Goal: Information Seeking & Learning: Learn about a topic

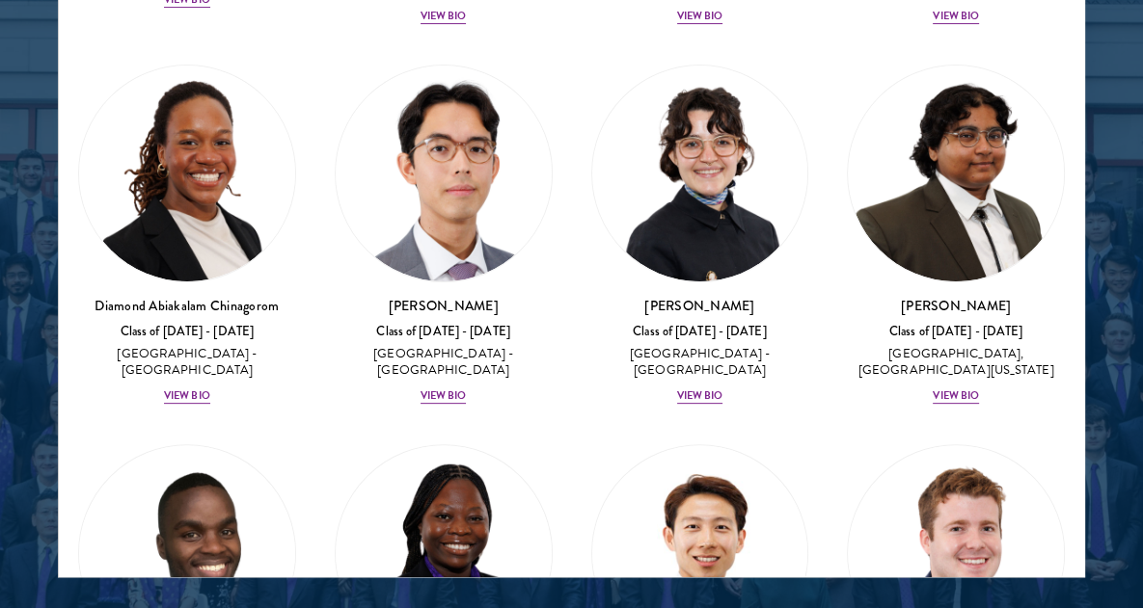
scroll to position [415, 0]
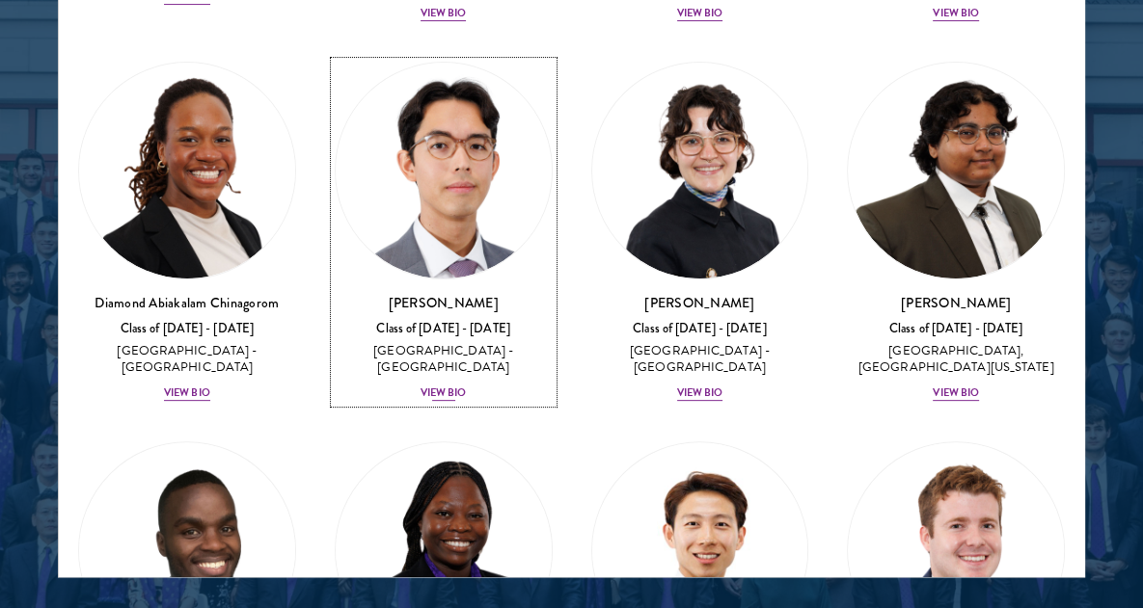
click at [464, 233] on img at bounding box center [444, 171] width 216 height 216
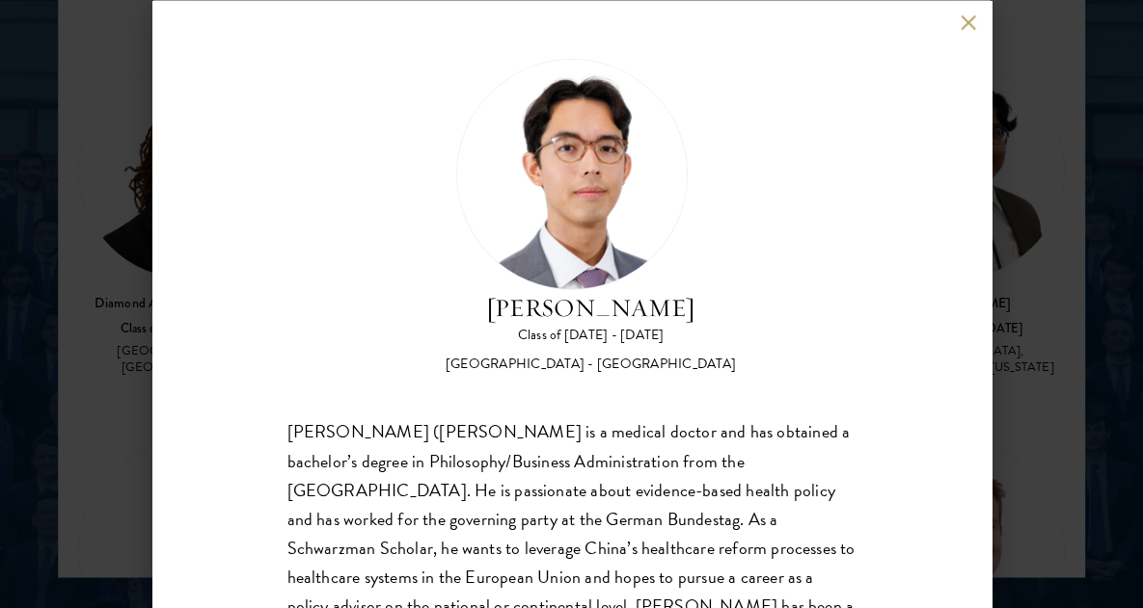
click at [433, 430] on div "[PERSON_NAME] ([PERSON_NAME] is a medical doctor and has obtained a bachelor’s …" at bounding box center [571, 562] width 569 height 289
copy div "Adelhoefer"
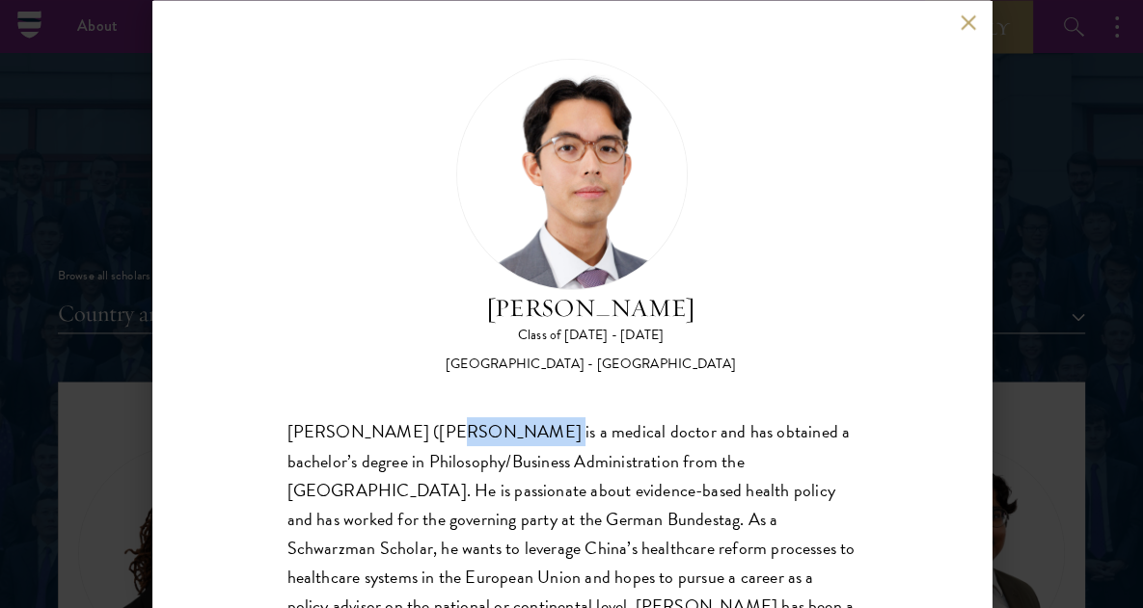
scroll to position [2121, 0]
click at [963, 18] on button at bounding box center [968, 22] width 16 height 16
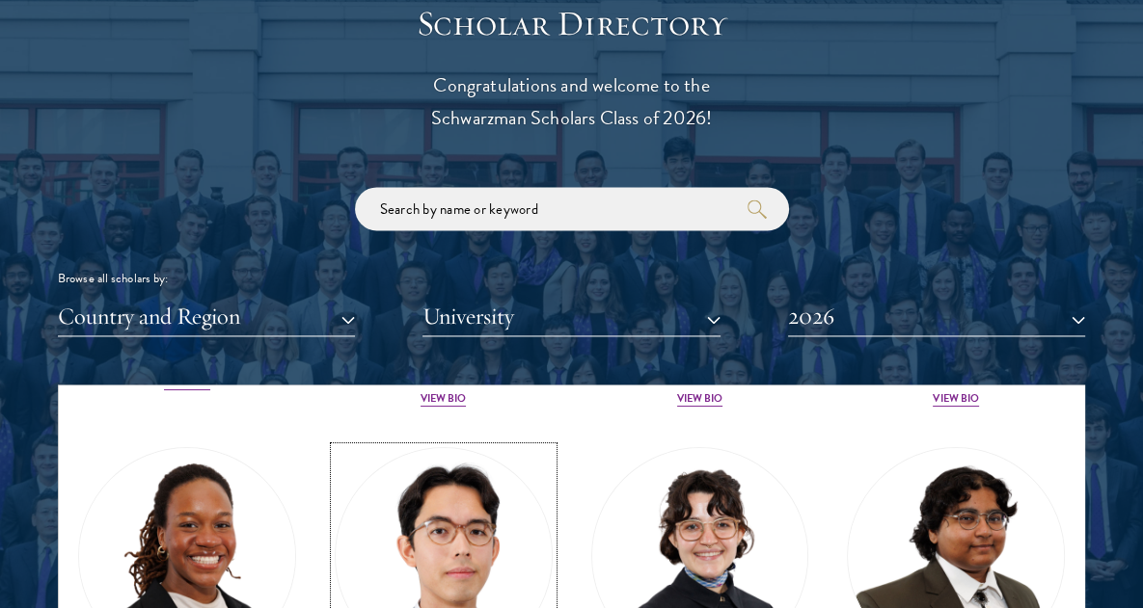
scroll to position [2293, 0]
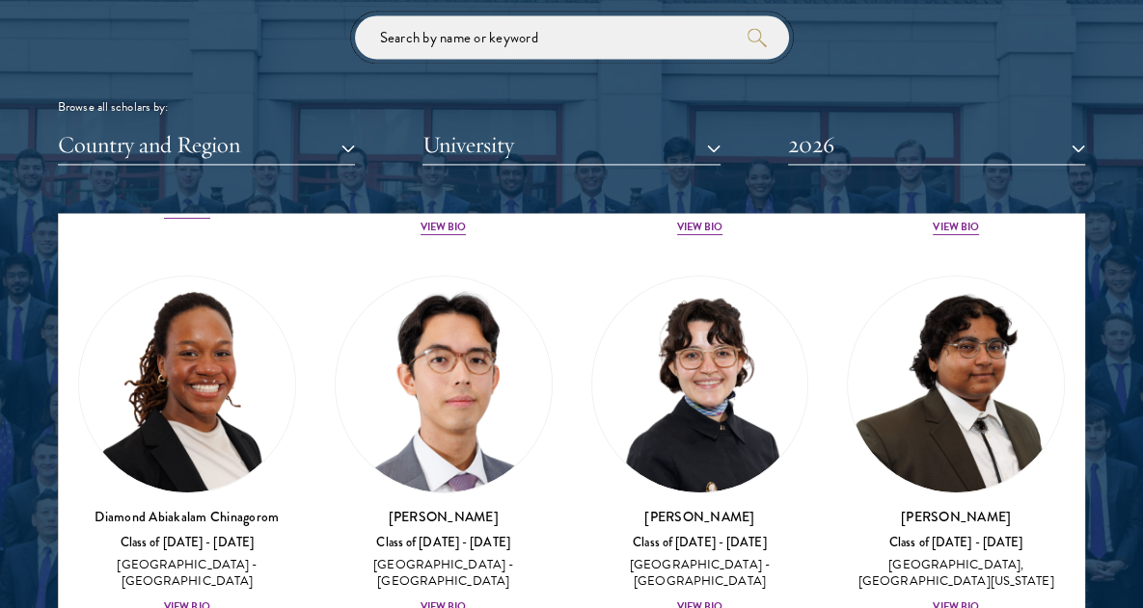
click at [493, 42] on input "search" at bounding box center [572, 36] width 434 height 43
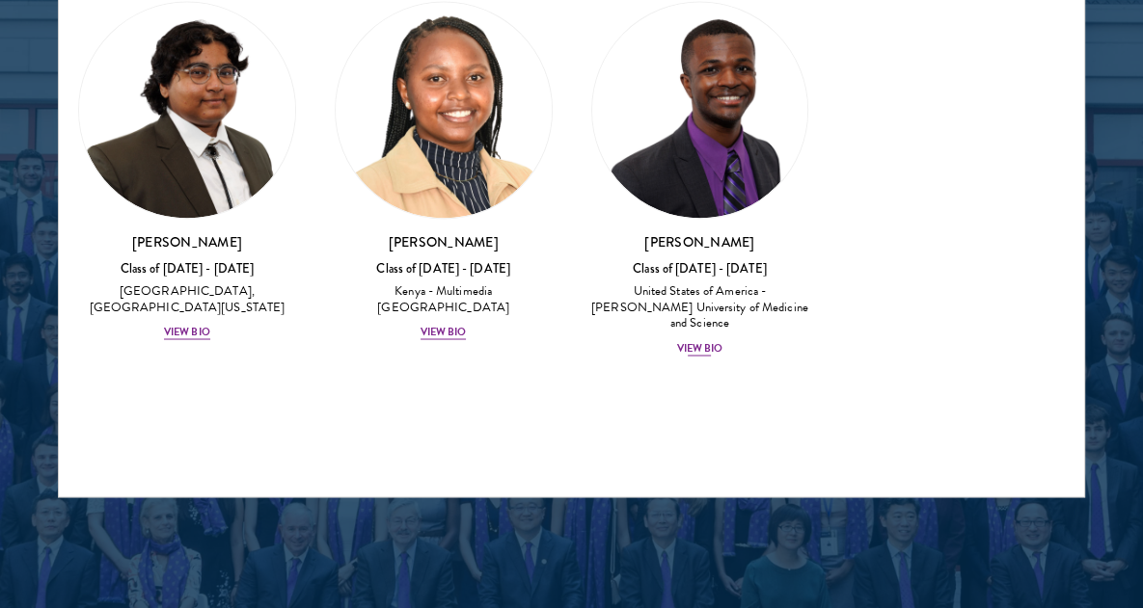
scroll to position [2588, 0]
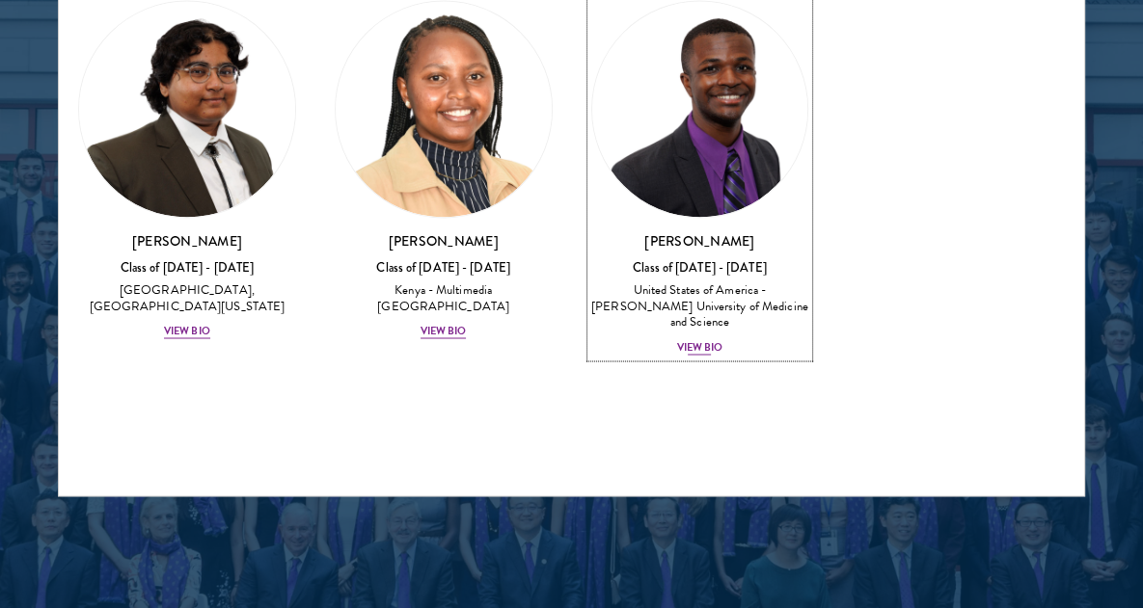
click at [699, 261] on div "Class of [DATE] - [DATE]" at bounding box center [700, 267] width 218 height 16
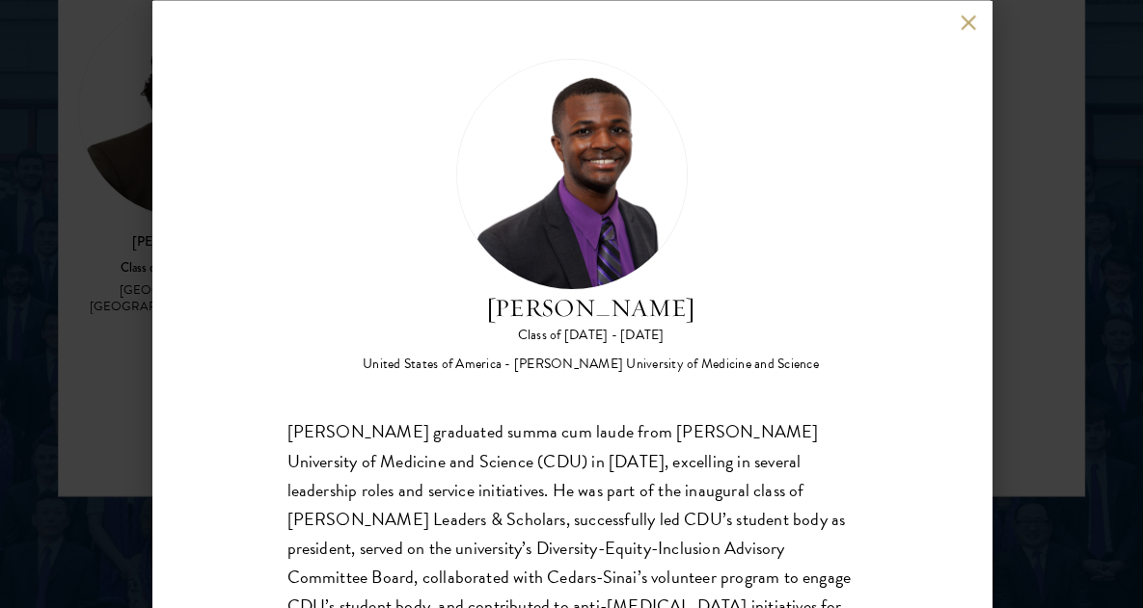
click at [408, 429] on div "[PERSON_NAME] graduated summa cum laude from [PERSON_NAME] University of Medici…" at bounding box center [571, 577] width 569 height 319
copy div "[PERSON_NAME]"
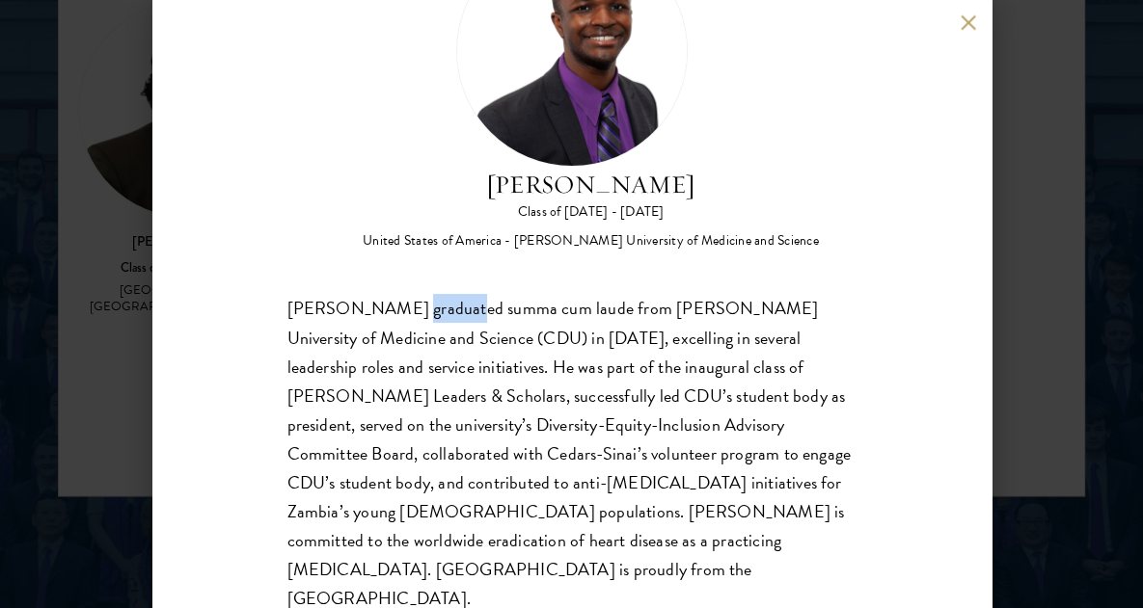
scroll to position [123, 0]
click at [1067, 366] on div "[PERSON_NAME] Class of [DATE] - [DATE] [GEOGRAPHIC_DATA] - [PERSON_NAME] Univer…" at bounding box center [571, 304] width 1143 height 608
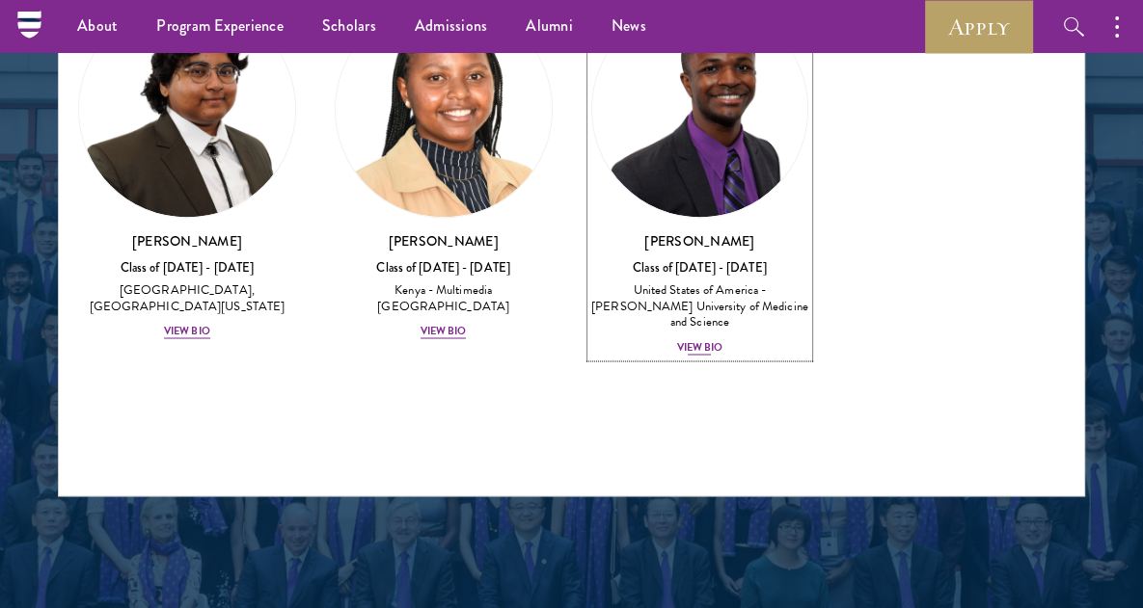
scroll to position [2586, 0]
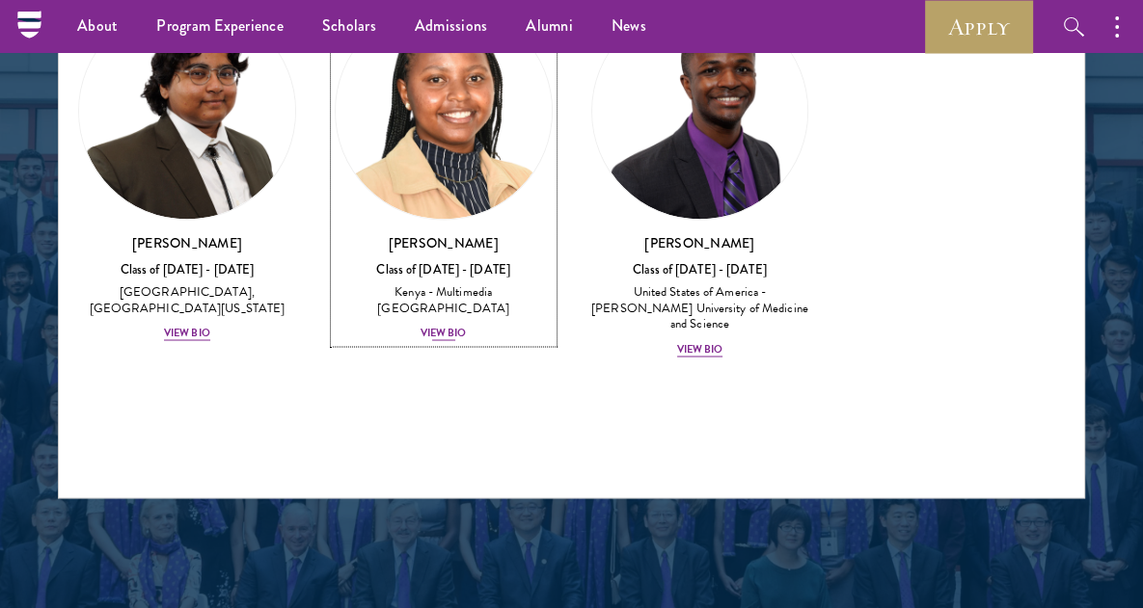
click at [451, 307] on div "[PERSON_NAME] Class of [DATE] - [DATE] [GEOGRAPHIC_DATA] - Multimedia [GEOGRAPH…" at bounding box center [444, 288] width 218 height 110
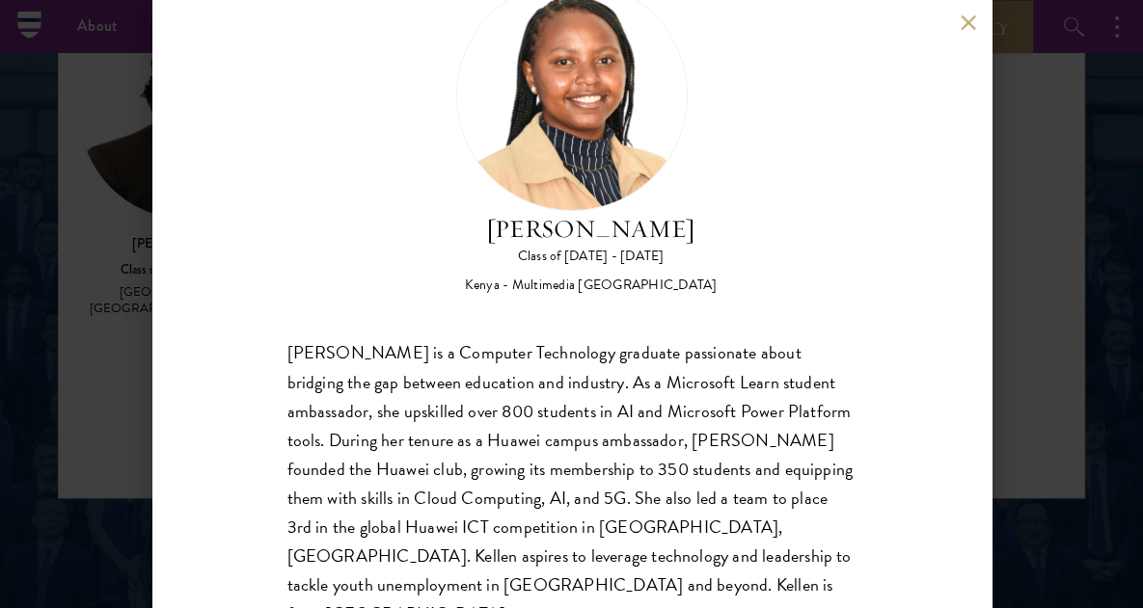
scroll to position [94, 0]
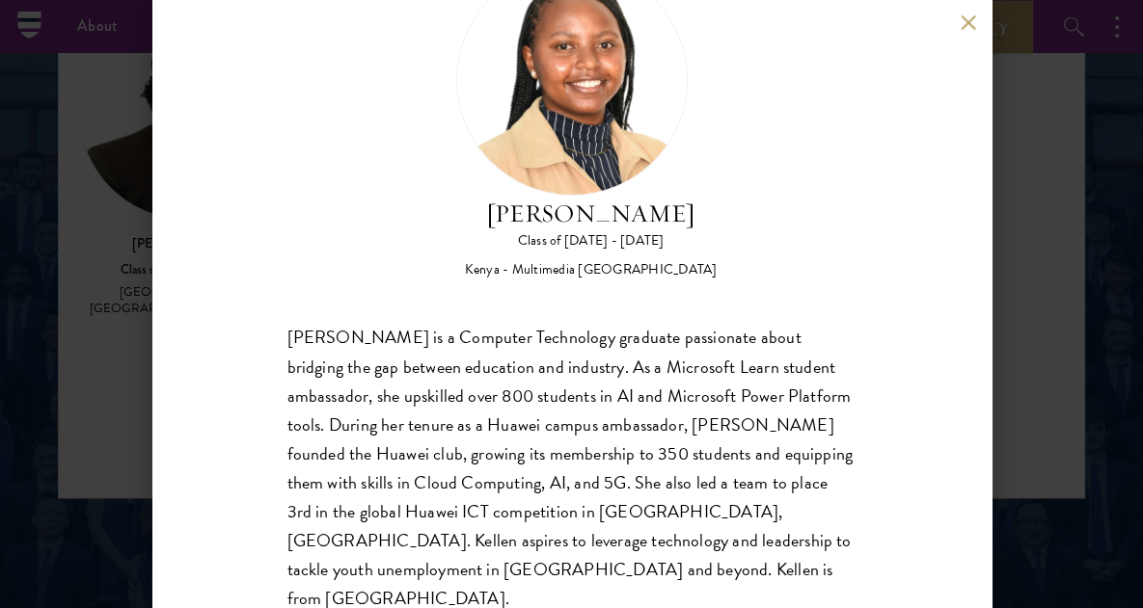
click at [1079, 299] on div "[PERSON_NAME] Class of [DATE] - [DATE] [GEOGRAPHIC_DATA] - Multimedia [GEOGRAPH…" at bounding box center [571, 304] width 1143 height 608
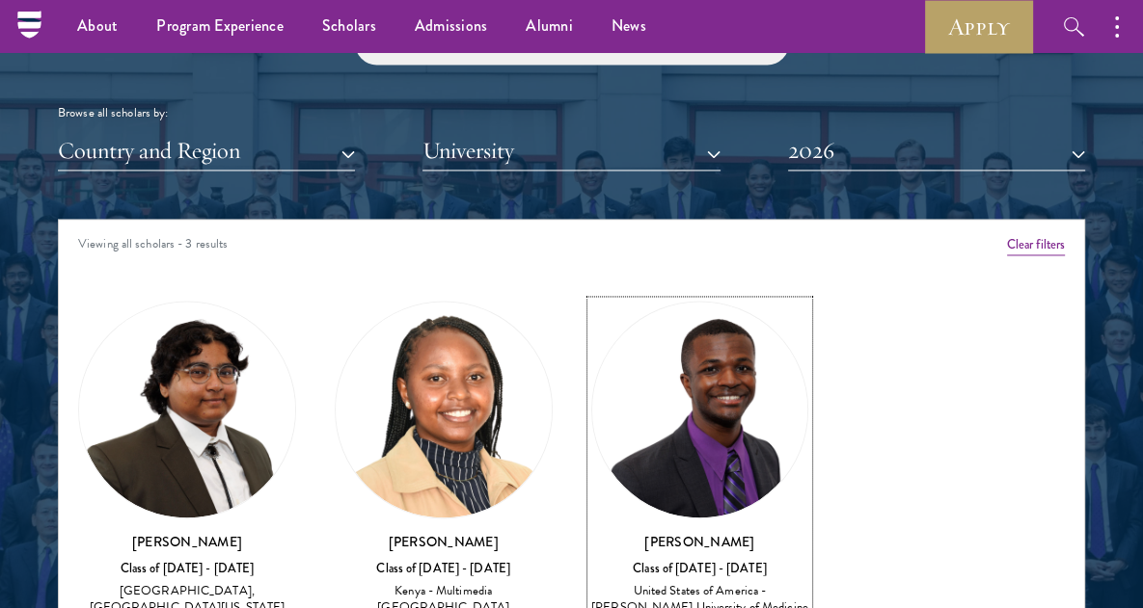
scroll to position [2278, 0]
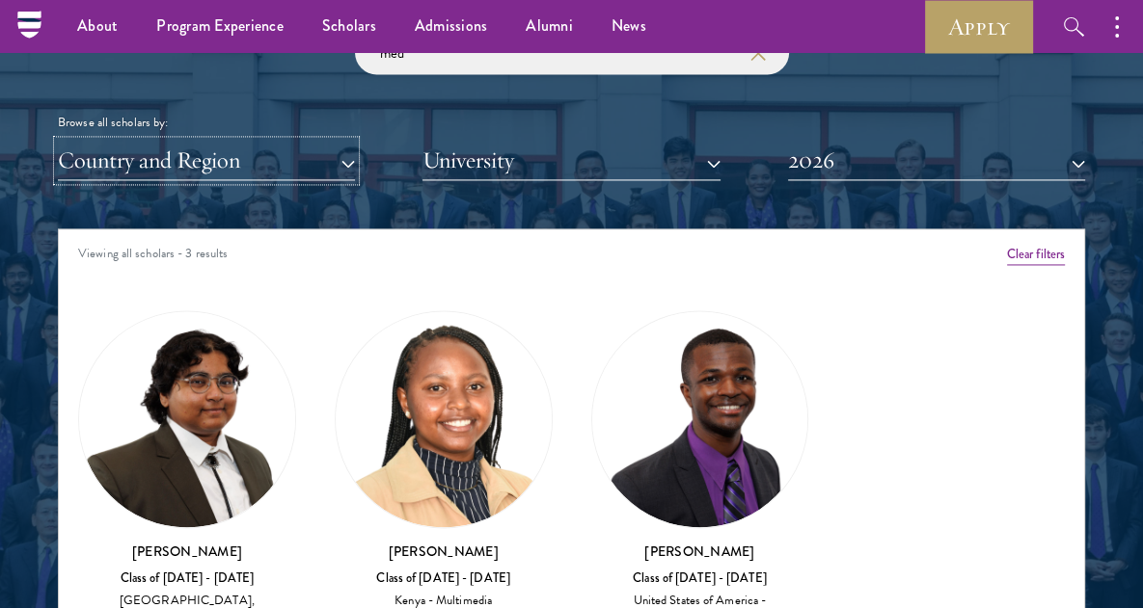
click at [329, 158] on button "Country and Region" at bounding box center [206, 161] width 297 height 40
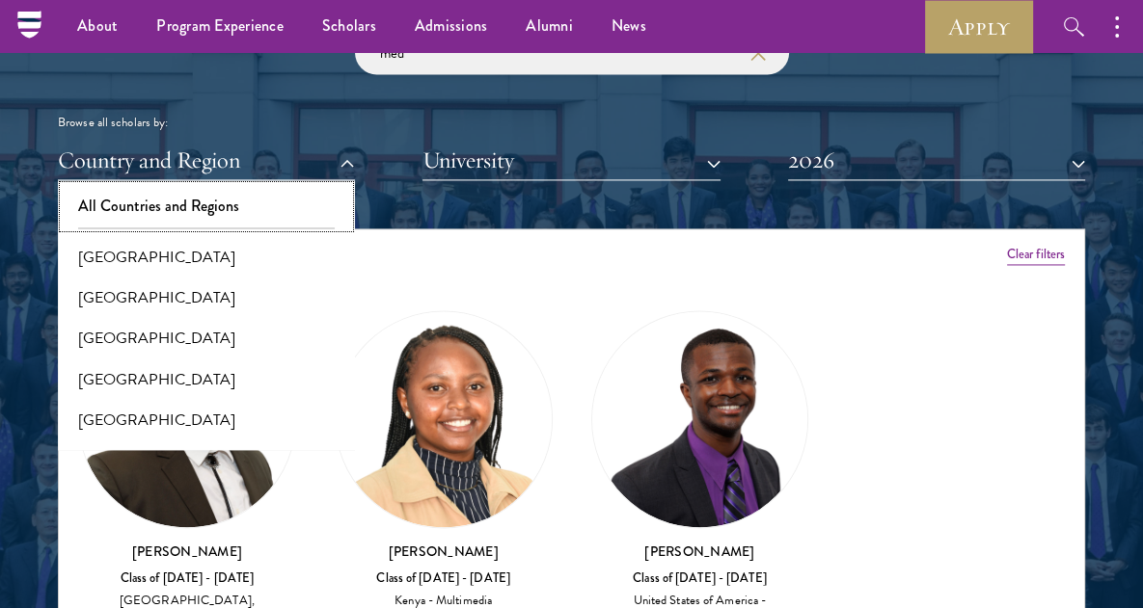
click at [285, 202] on button "All Countries and Regions" at bounding box center [206, 206] width 285 height 41
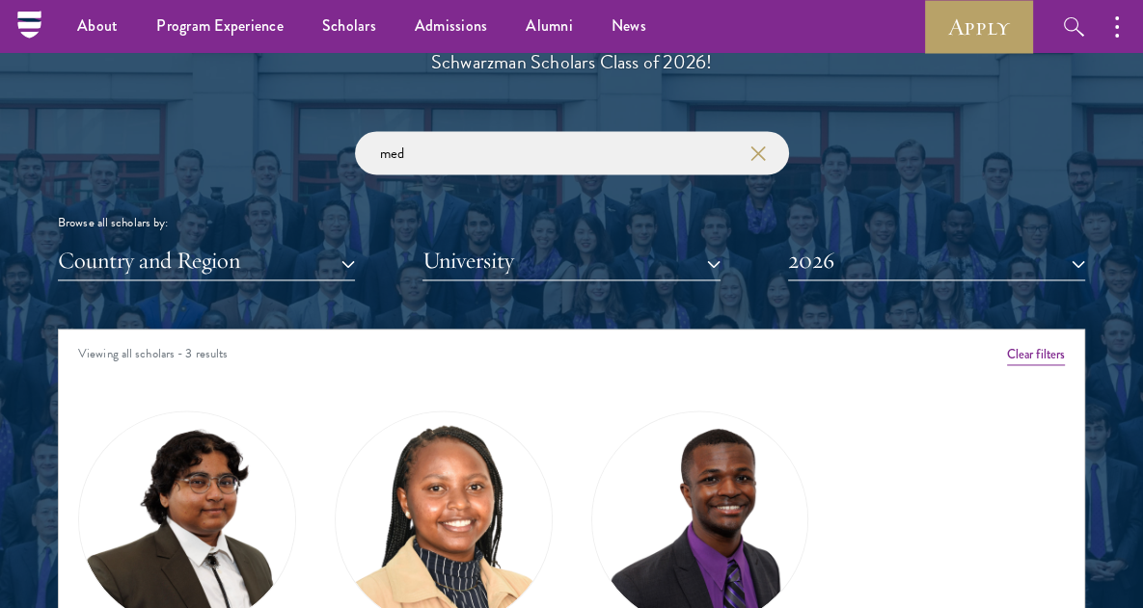
scroll to position [2174, 0]
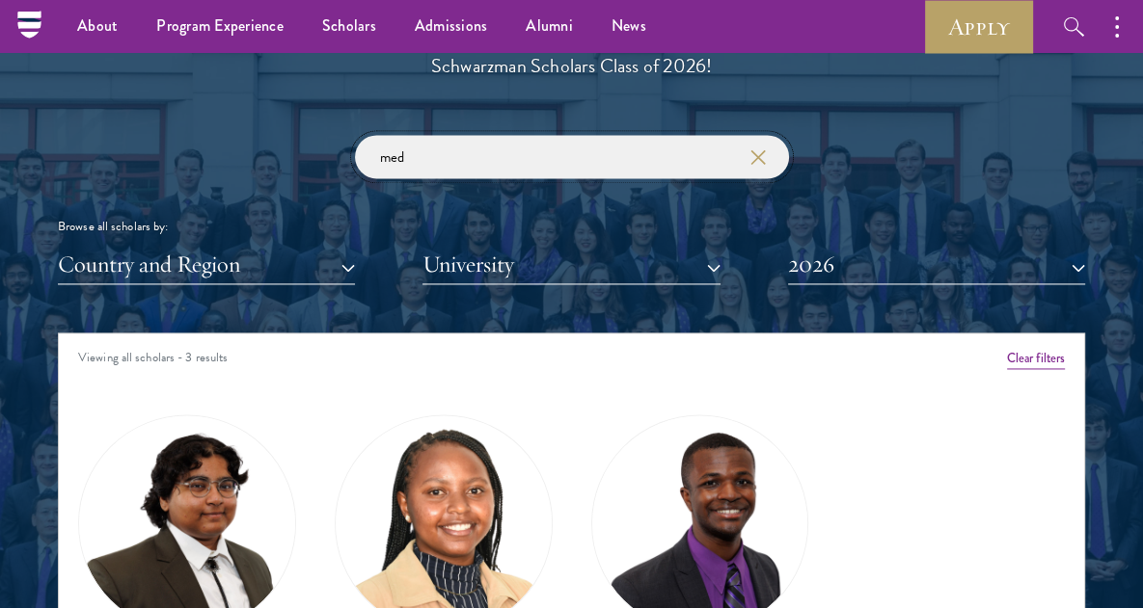
click at [658, 157] on input "med" at bounding box center [572, 156] width 434 height 43
type input "m"
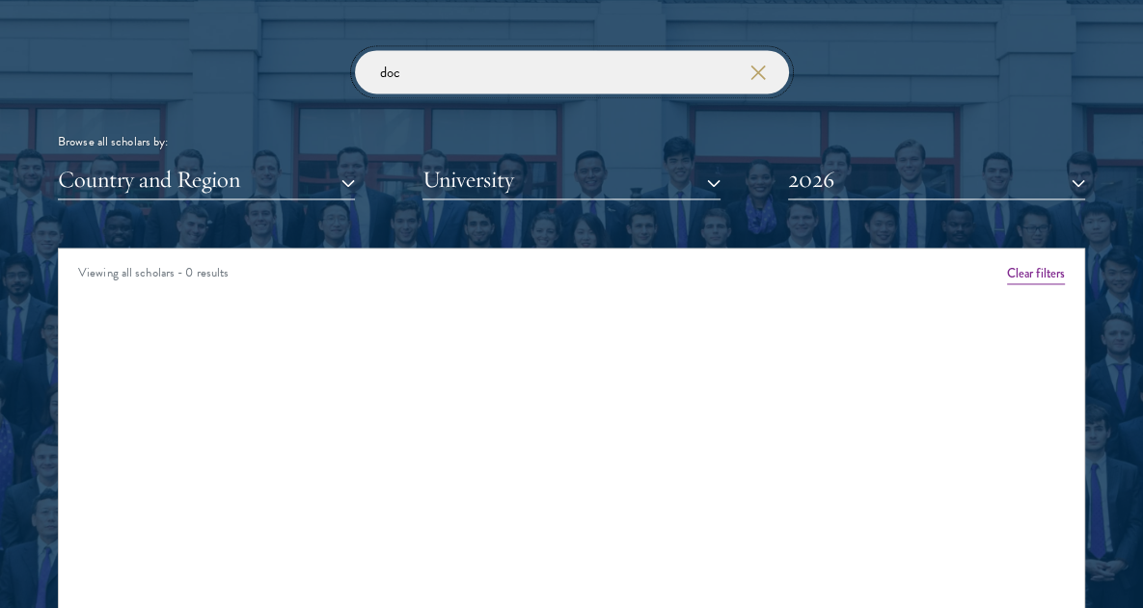
scroll to position [2264, 0]
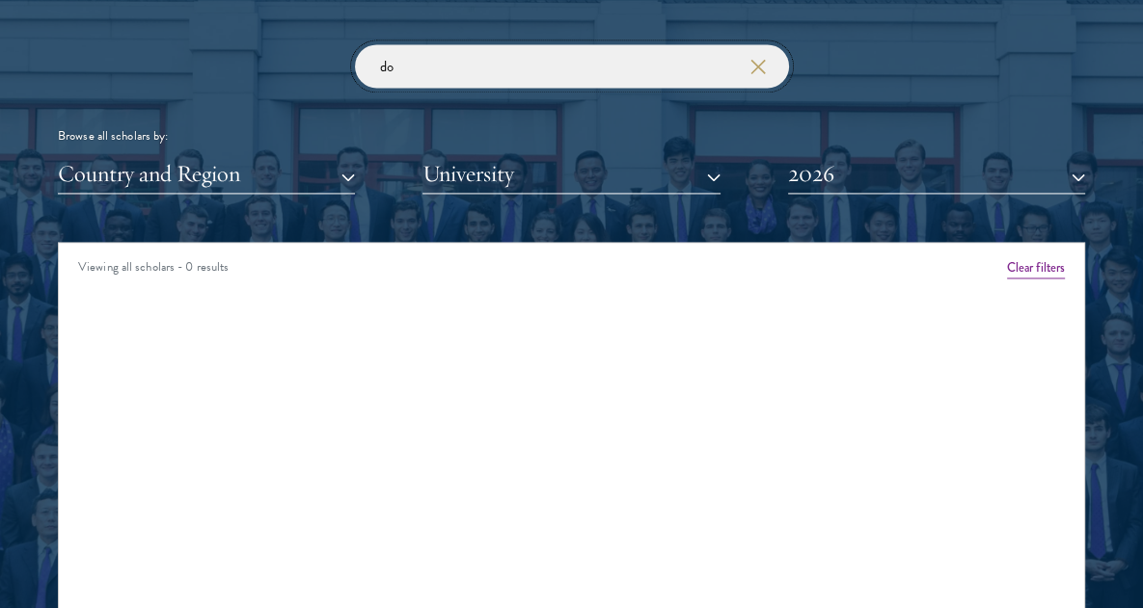
type input "d"
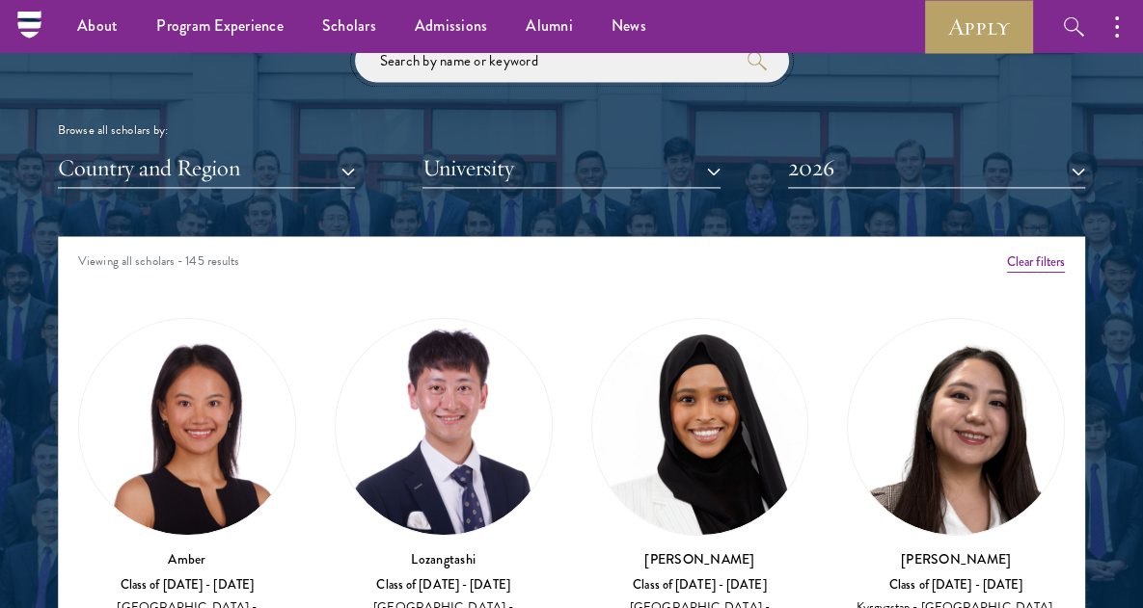
scroll to position [2268, 0]
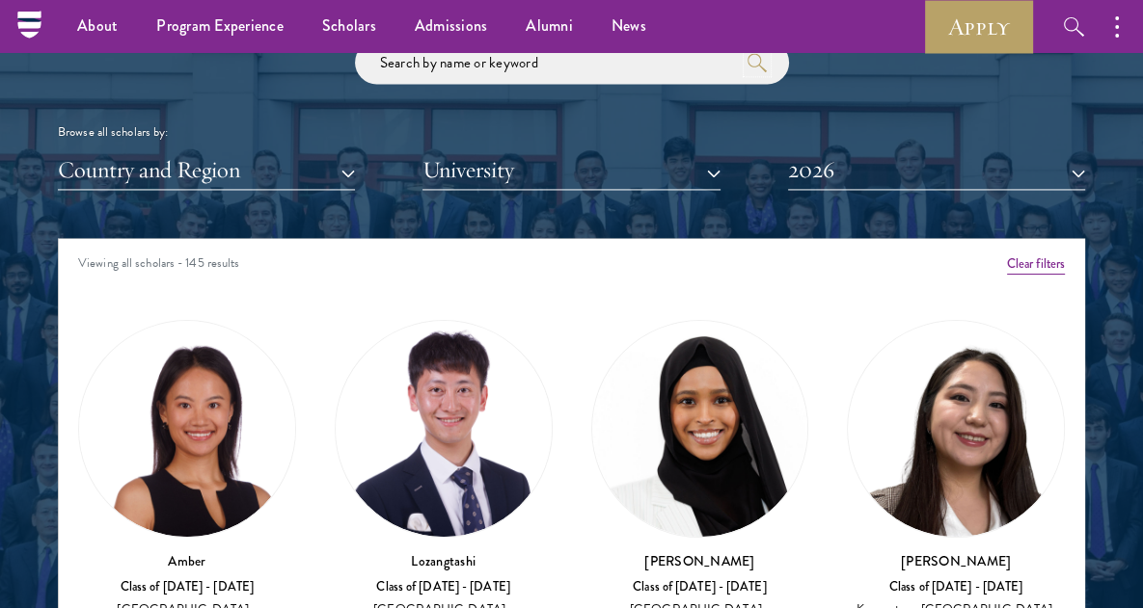
click at [755, 68] on icon "submit" at bounding box center [756, 62] width 19 height 19
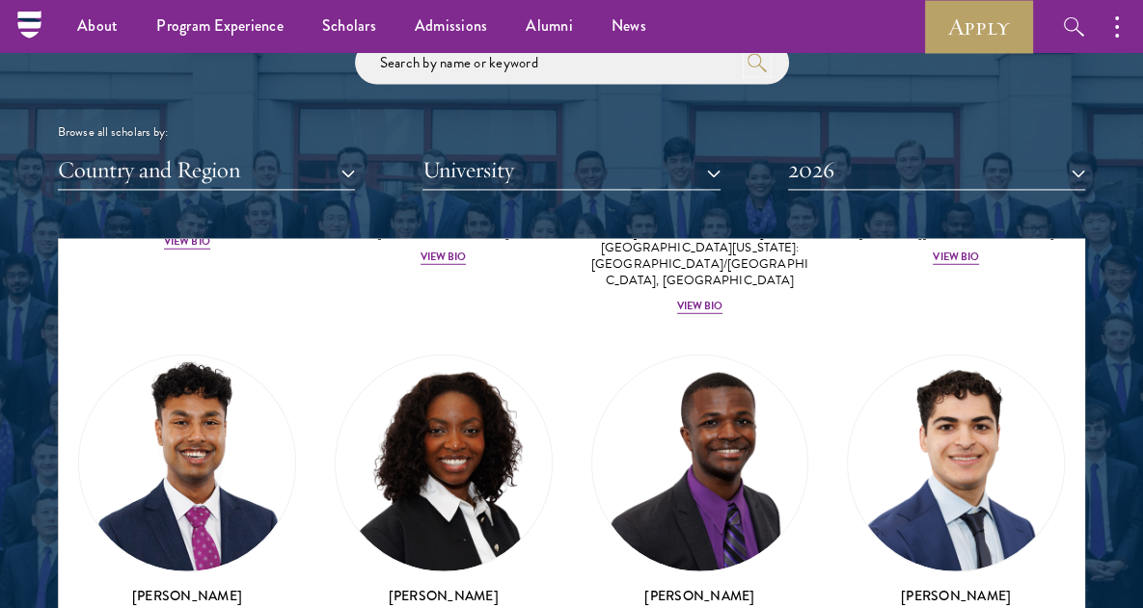
scroll to position [4396, 0]
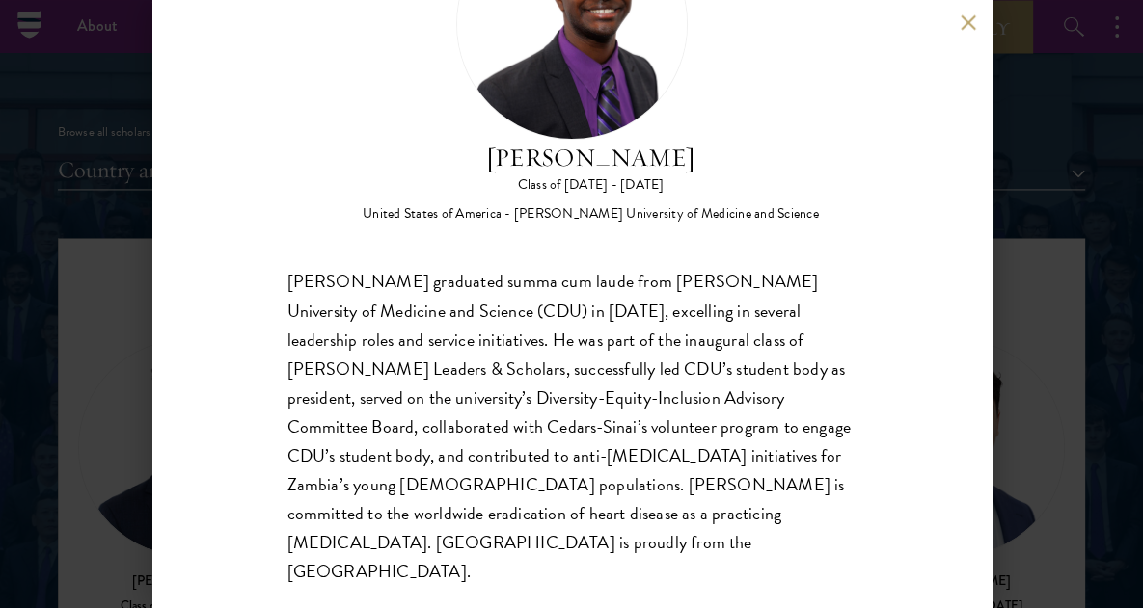
scroll to position [156, 0]
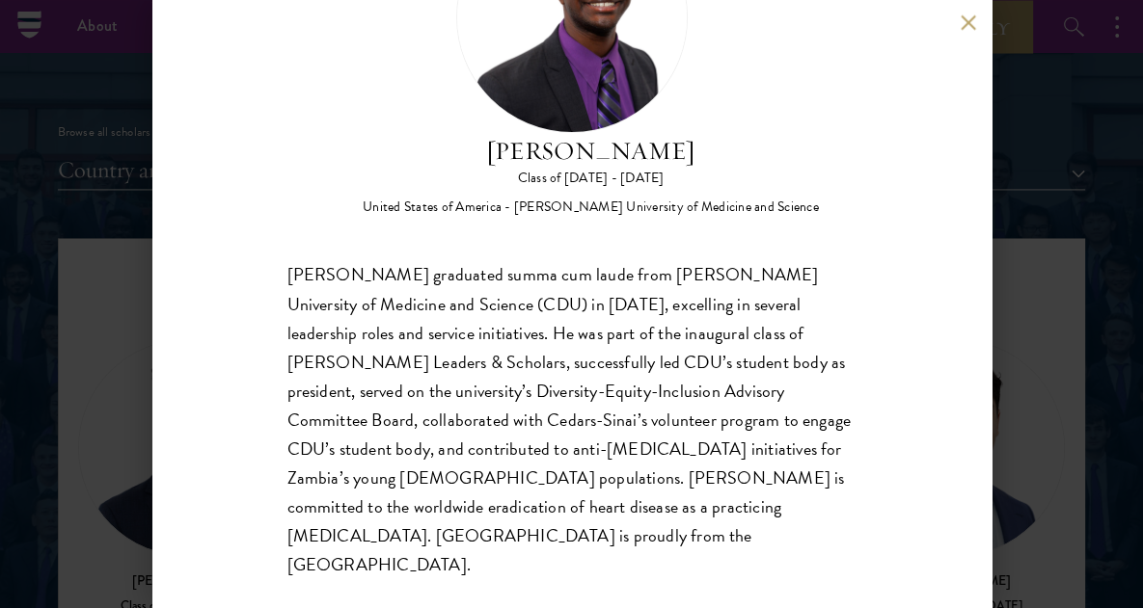
click at [1004, 387] on div "[PERSON_NAME] Class of [DATE] - [DATE] [GEOGRAPHIC_DATA] - [PERSON_NAME] Univer…" at bounding box center [571, 304] width 1143 height 608
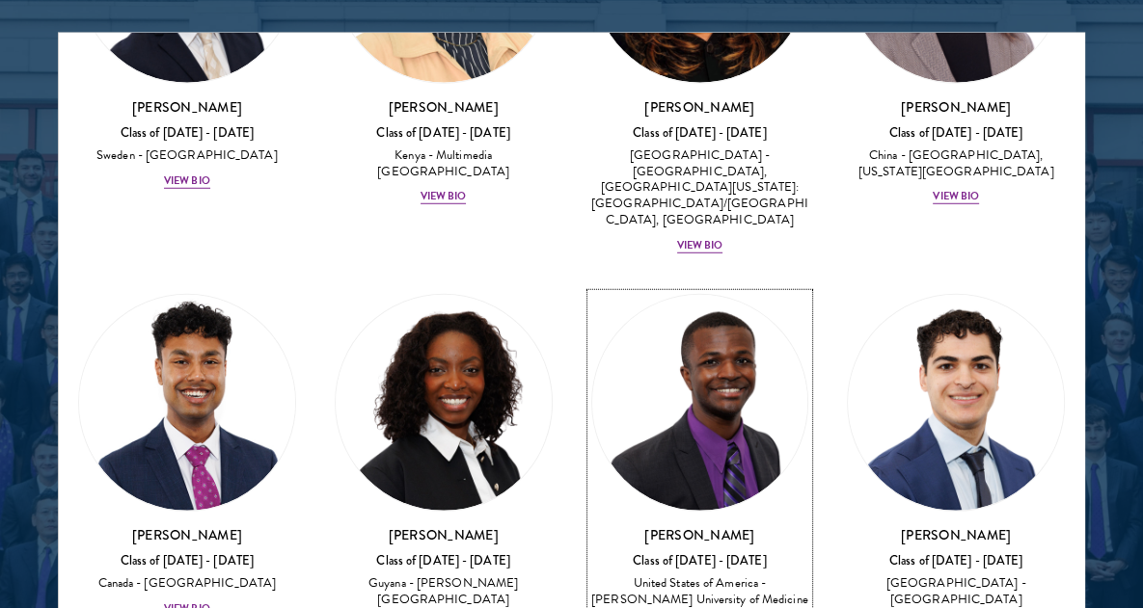
scroll to position [4231, 0]
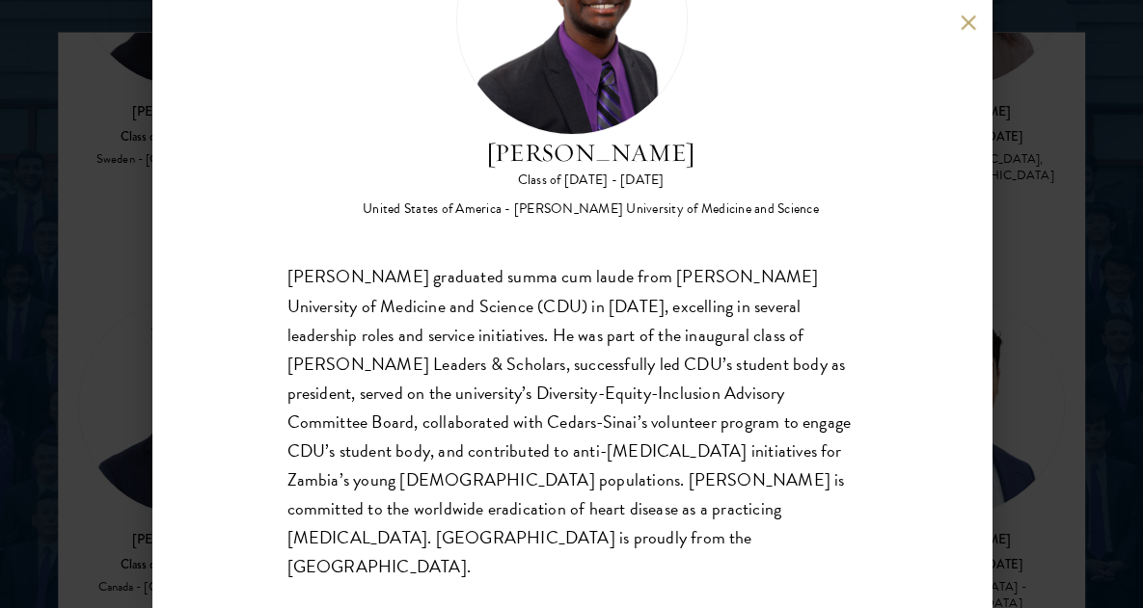
scroll to position [156, 0]
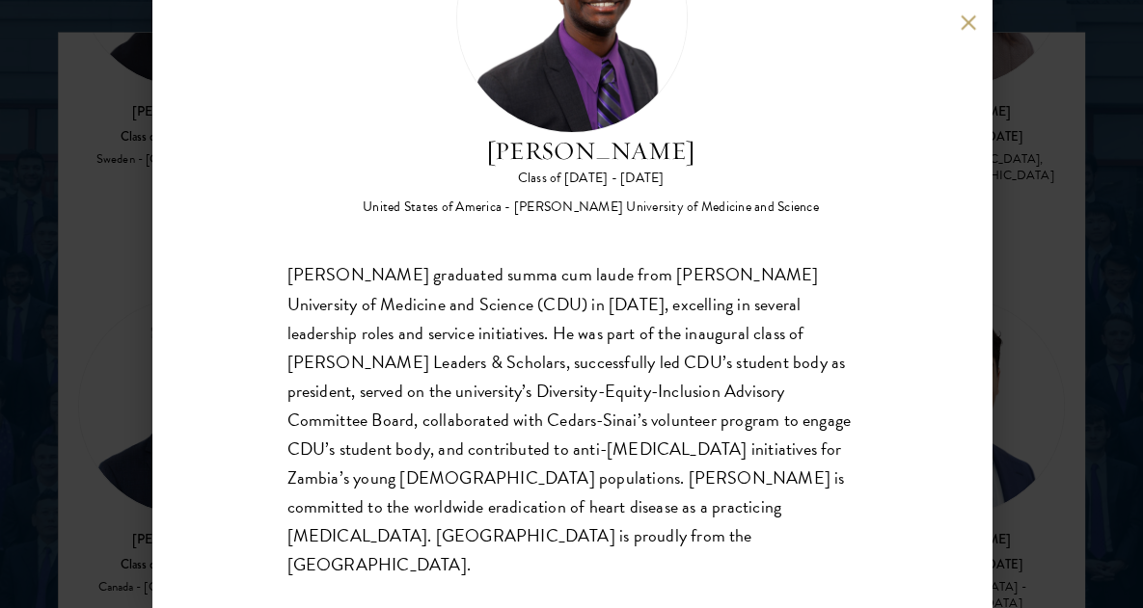
click at [413, 264] on div "[PERSON_NAME] graduated summa cum laude from [PERSON_NAME] University of Medici…" at bounding box center [571, 420] width 569 height 319
copy div "[PERSON_NAME]"
click at [1027, 310] on div "[PERSON_NAME] Class of [DATE] - [DATE] [GEOGRAPHIC_DATA] - [PERSON_NAME] Univer…" at bounding box center [571, 304] width 1143 height 608
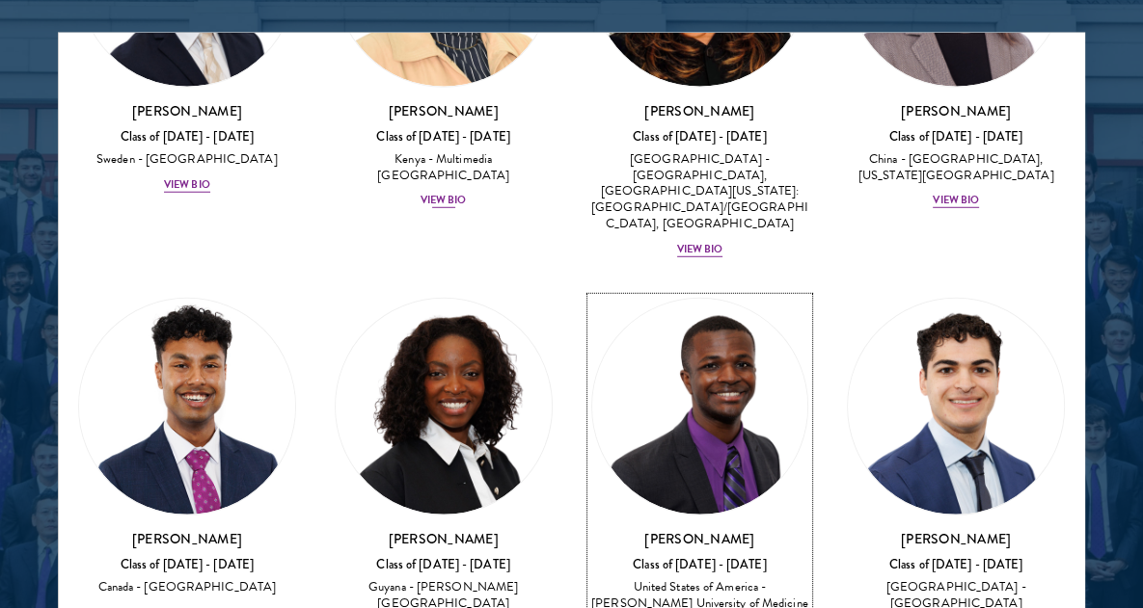
scroll to position [4058, 0]
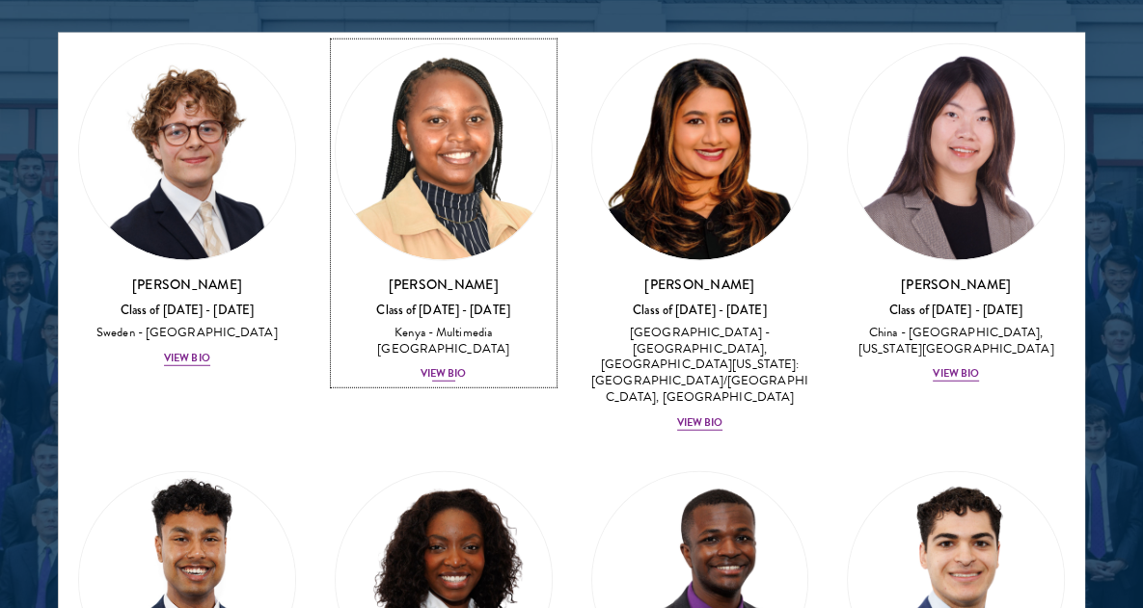
click at [532, 274] on div "[PERSON_NAME] Class of [DATE] - [DATE] [GEOGRAPHIC_DATA] - Multimedia [GEOGRAPH…" at bounding box center [444, 329] width 218 height 110
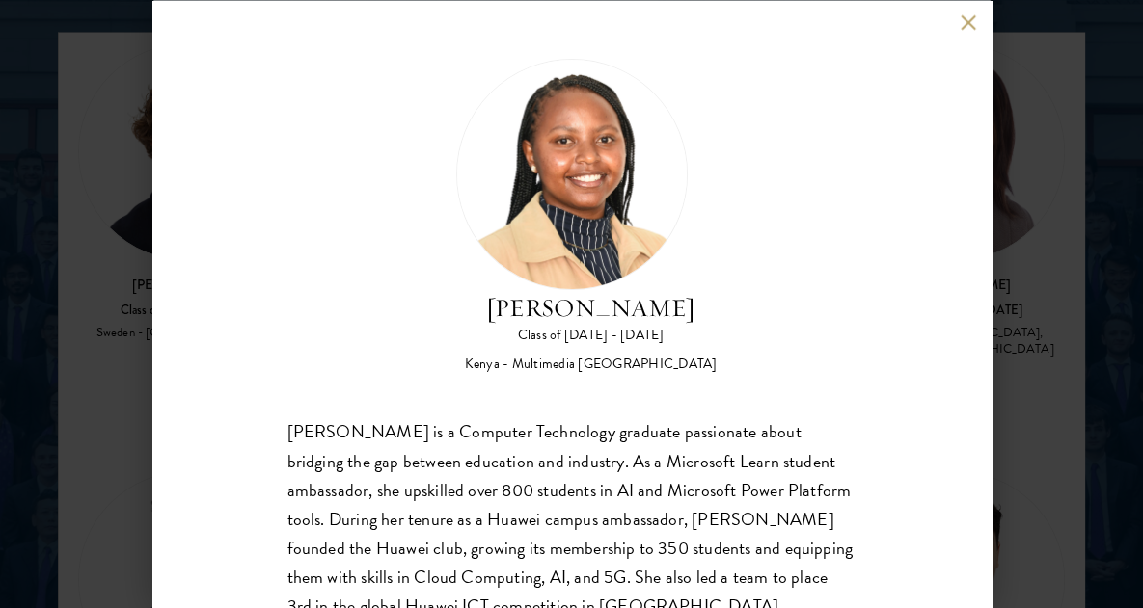
click at [1050, 311] on div "[PERSON_NAME] Class of [DATE] - [DATE] [GEOGRAPHIC_DATA] - Multimedia [GEOGRAPH…" at bounding box center [571, 304] width 1143 height 608
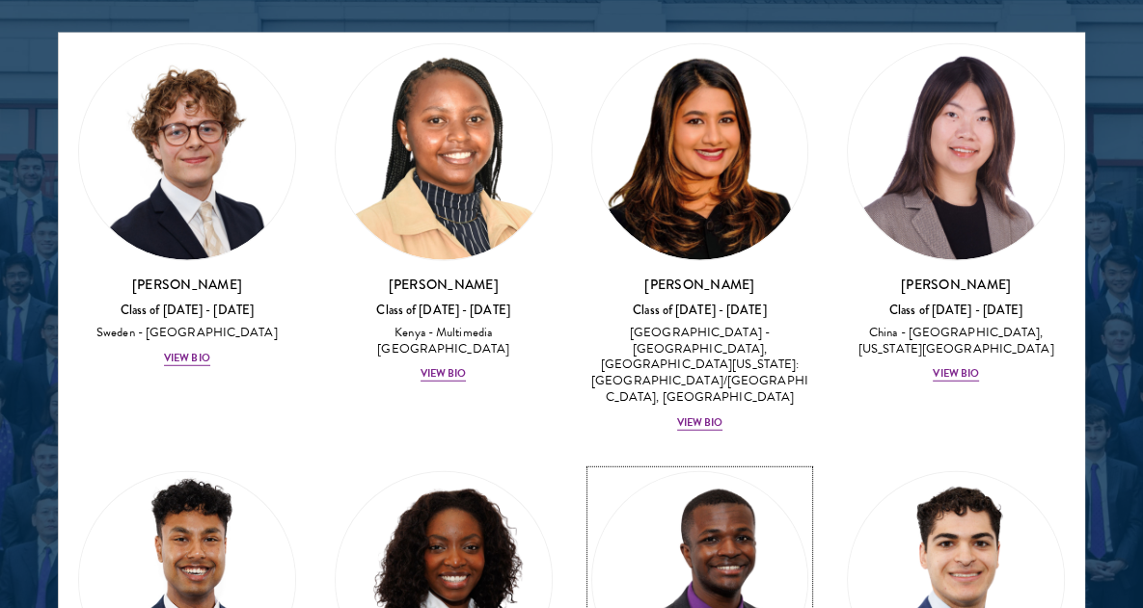
scroll to position [4058, 0]
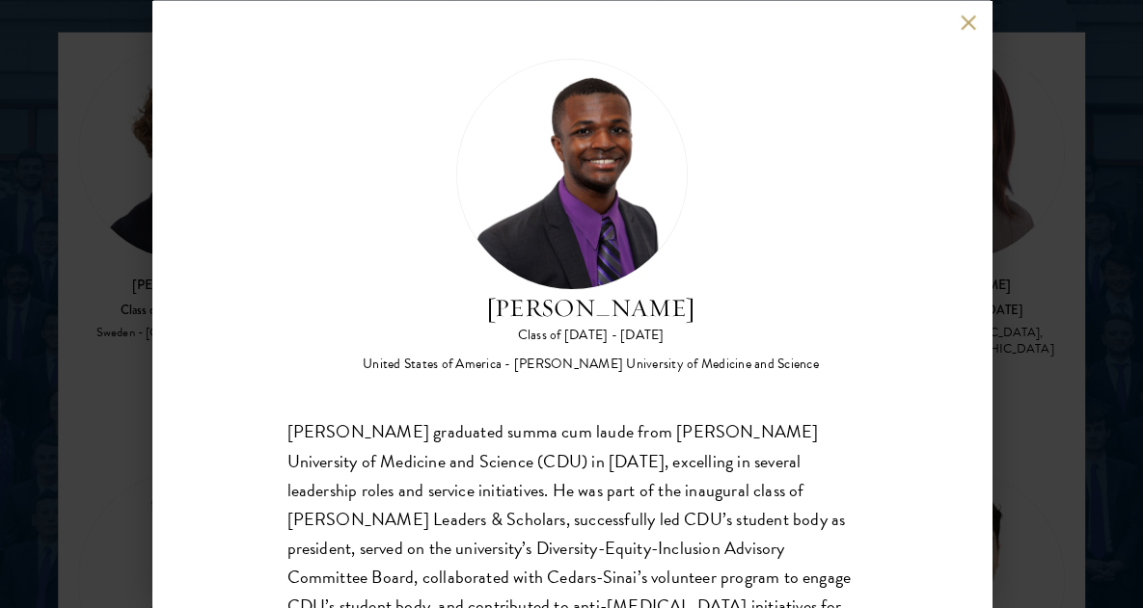
click at [530, 316] on h2 "[PERSON_NAME]" at bounding box center [591, 307] width 456 height 37
drag, startPoint x: 530, startPoint y: 316, endPoint x: 706, endPoint y: 307, distance: 175.8
click at [706, 307] on h2 "[PERSON_NAME]" at bounding box center [591, 307] width 456 height 37
copy h2 "[PERSON_NAME]"
click at [1043, 259] on div "[PERSON_NAME] Class of [DATE] - [DATE] [GEOGRAPHIC_DATA] - [PERSON_NAME] Univer…" at bounding box center [571, 304] width 1143 height 608
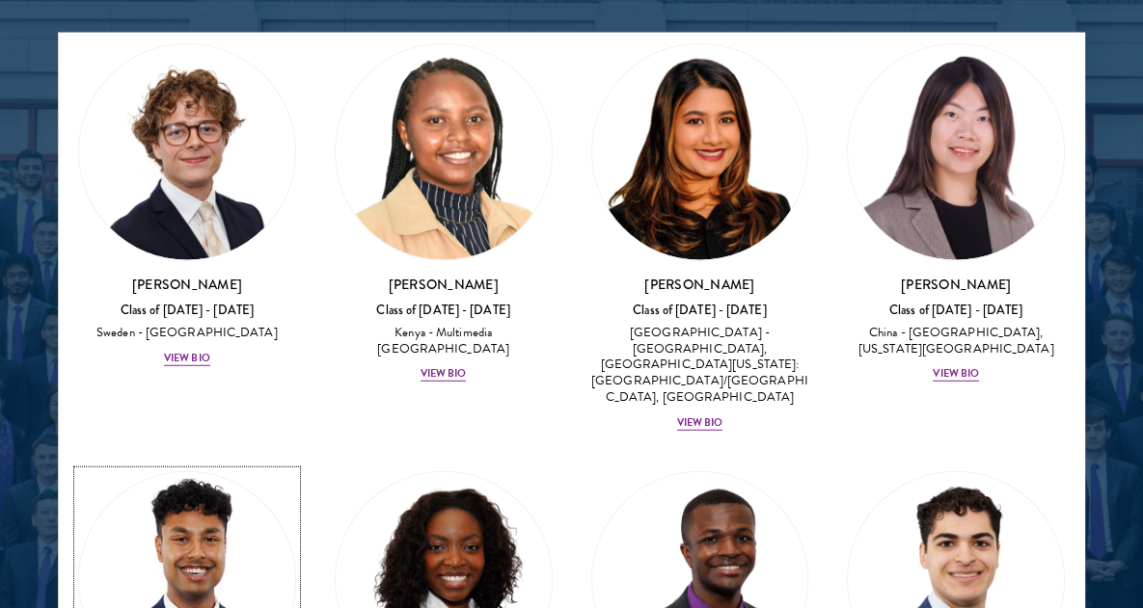
click at [176, 472] on img at bounding box center [187, 580] width 216 height 216
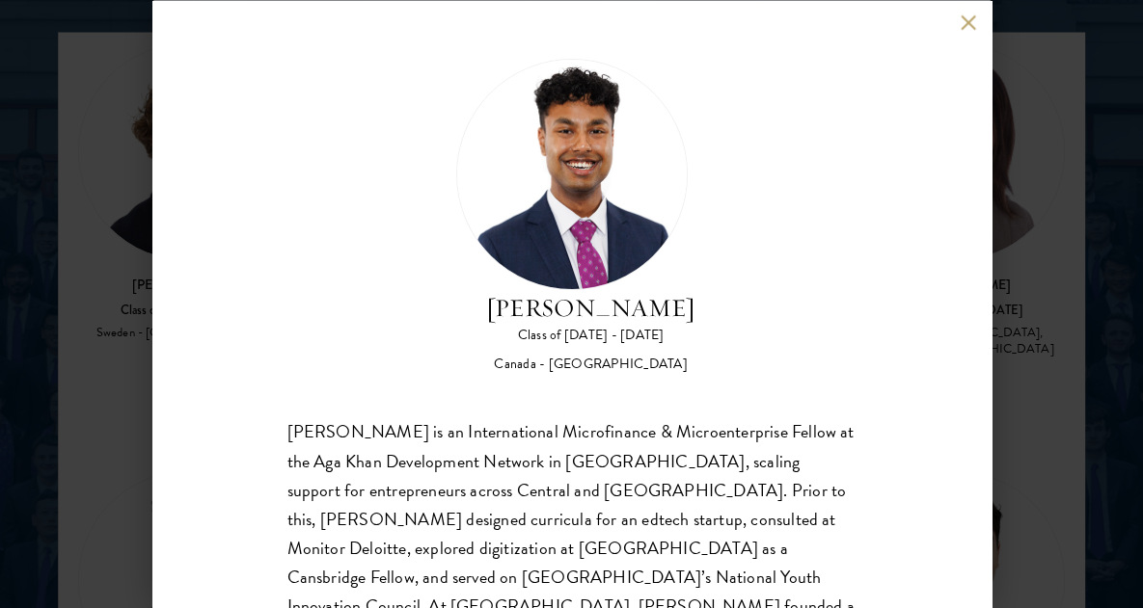
scroll to position [156, 0]
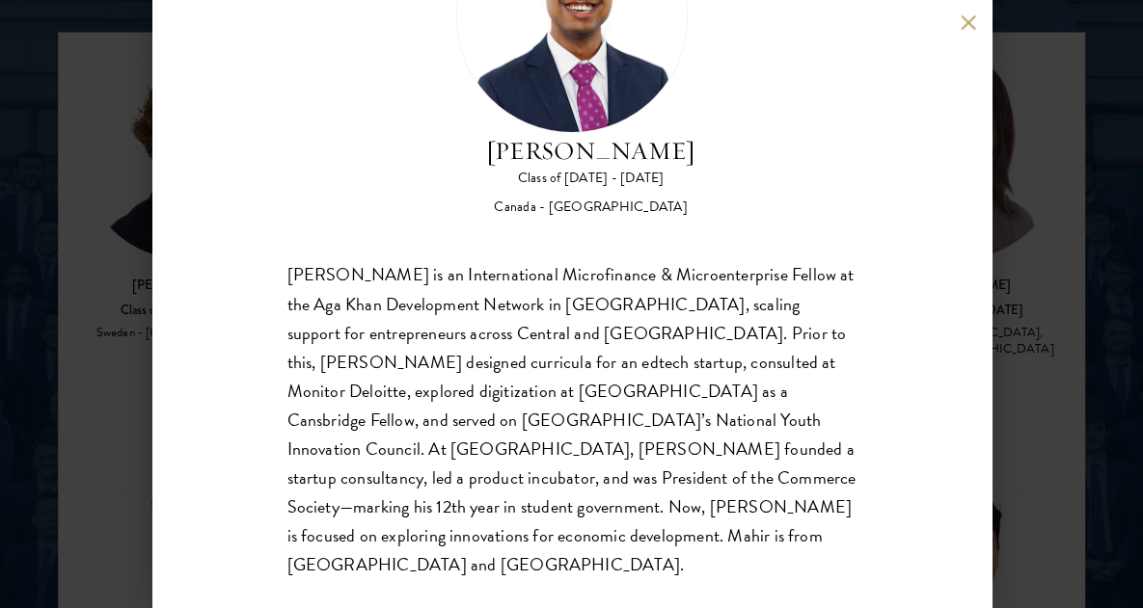
click at [1063, 283] on div "[PERSON_NAME] Class of [DATE] - [DATE] [GEOGRAPHIC_DATA] - [GEOGRAPHIC_DATA] [P…" at bounding box center [571, 304] width 1143 height 608
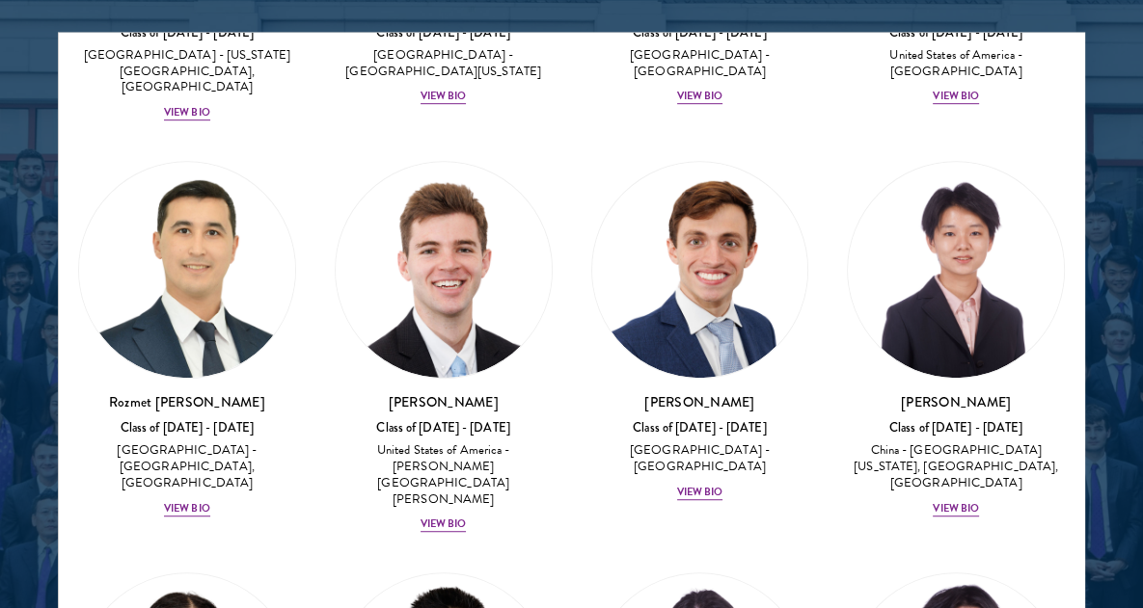
scroll to position [12237, 0]
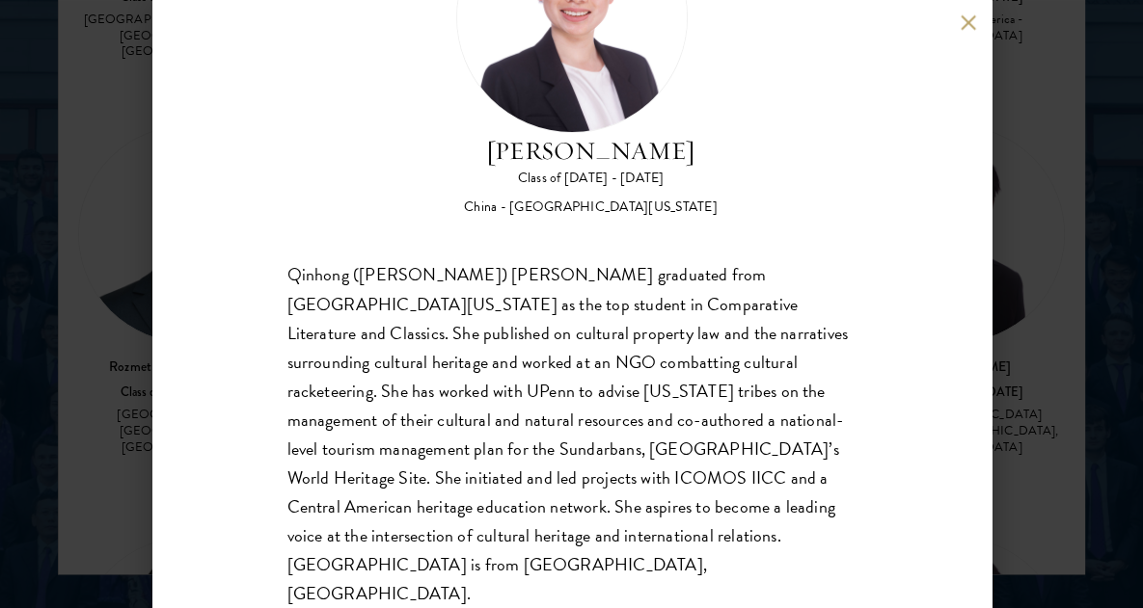
scroll to position [2517, 0]
click at [1115, 333] on div "[PERSON_NAME] Class of [DATE] - [DATE] [GEOGRAPHIC_DATA] - [GEOGRAPHIC_DATA][US…" at bounding box center [571, 304] width 1143 height 608
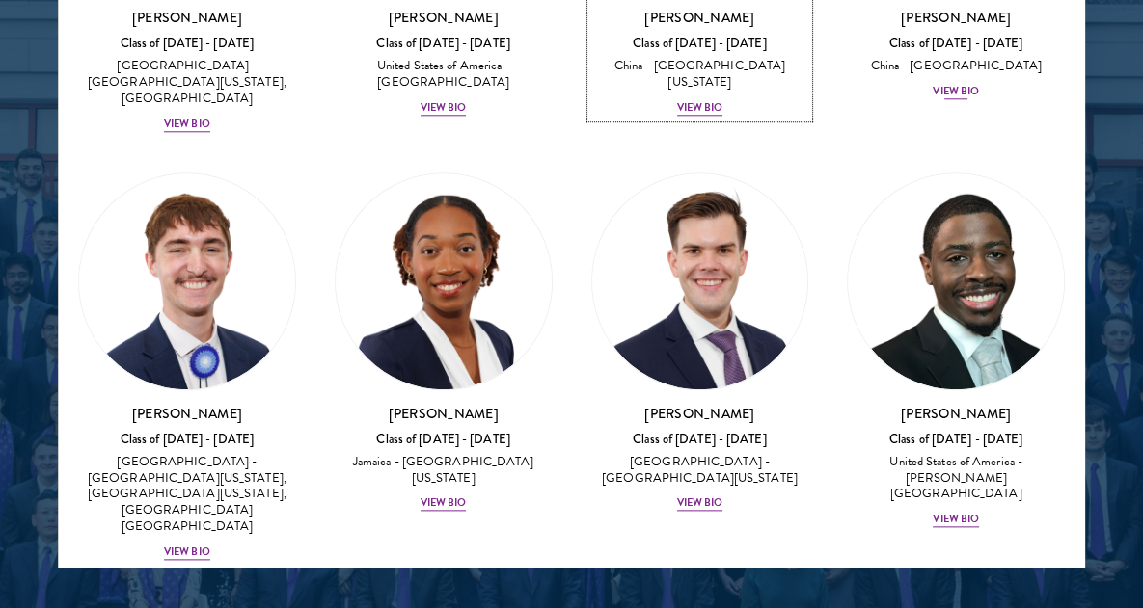
scroll to position [12992, 0]
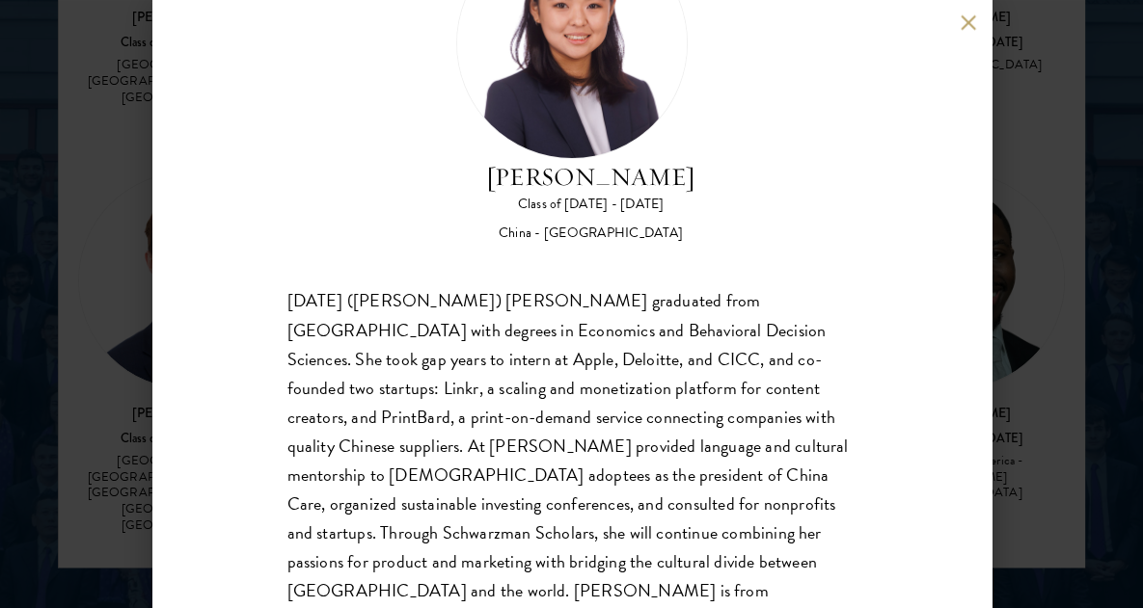
scroll to position [185, 0]
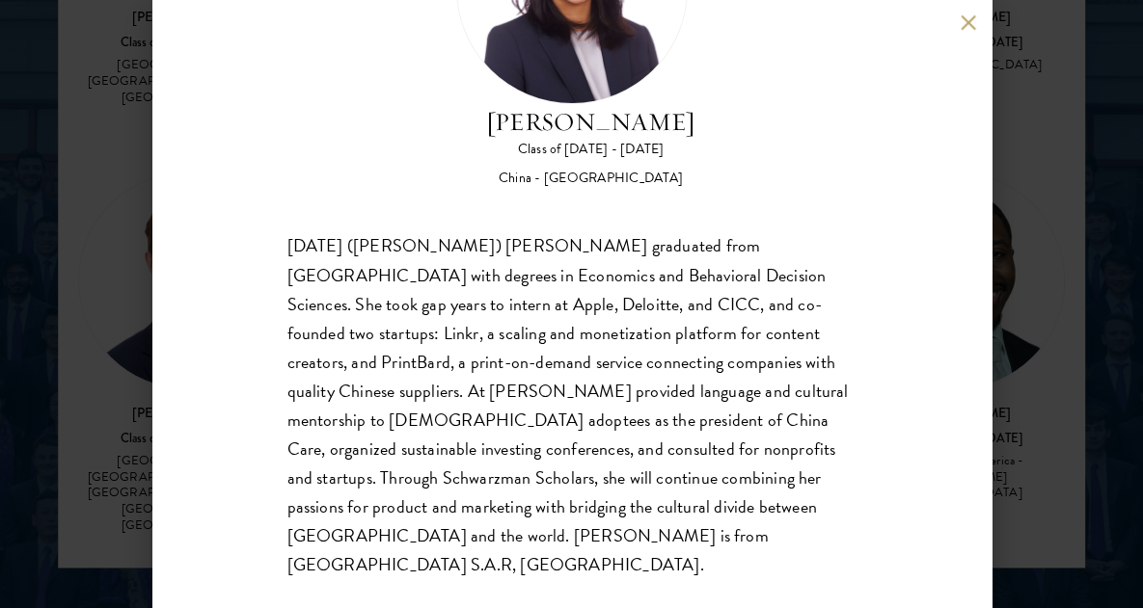
click at [1095, 295] on div "[PERSON_NAME] Class of [DATE] - [DATE] [GEOGRAPHIC_DATA] - [GEOGRAPHIC_DATA] [D…" at bounding box center [571, 304] width 1143 height 608
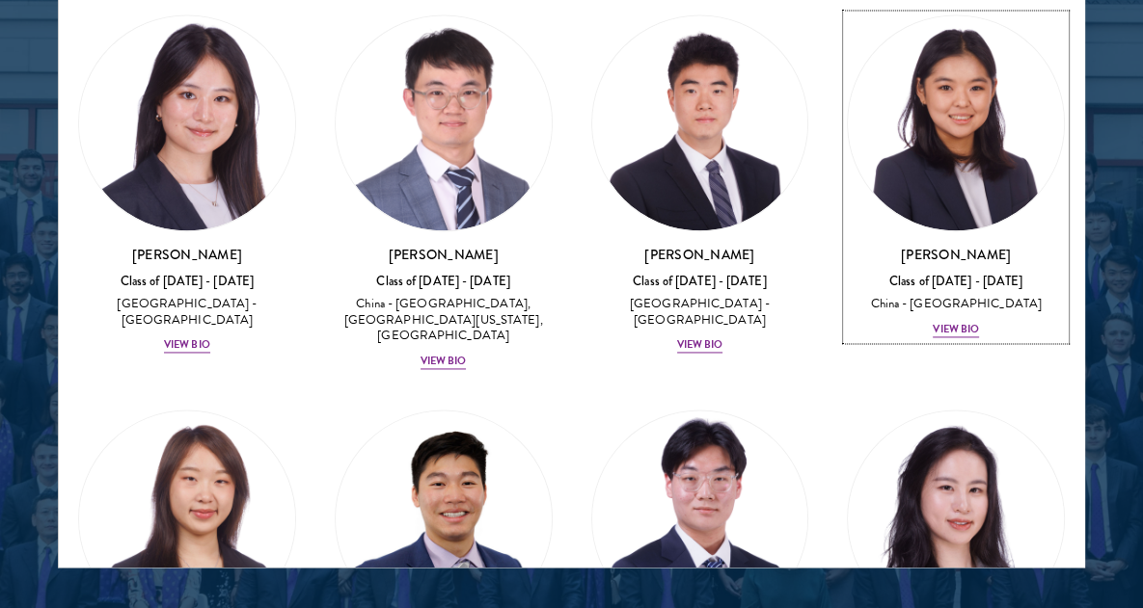
scroll to position [13291, 0]
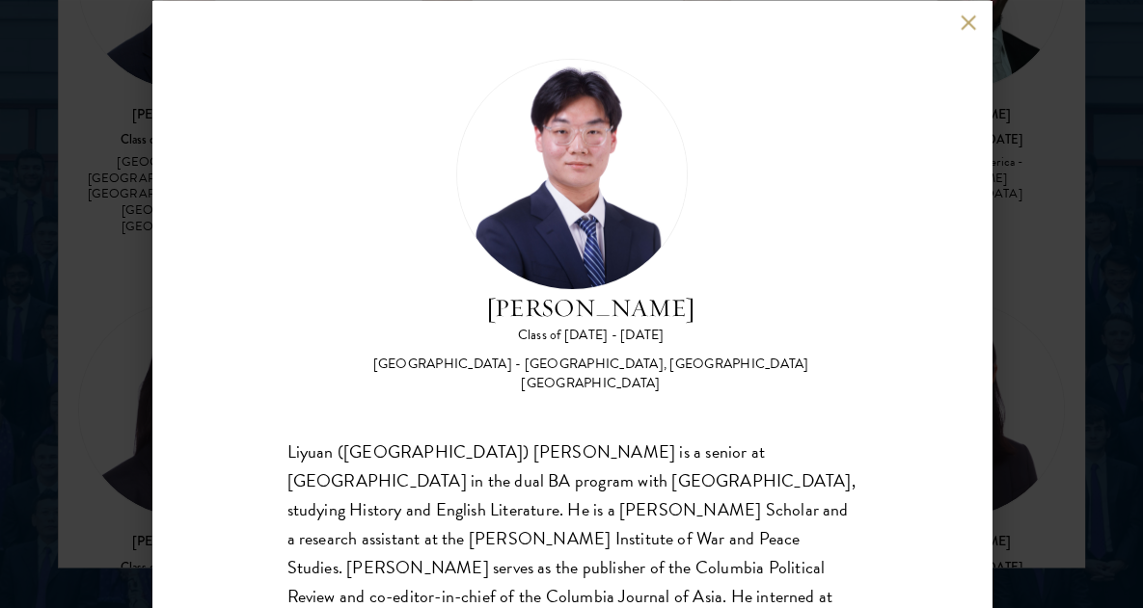
scroll to position [127, 0]
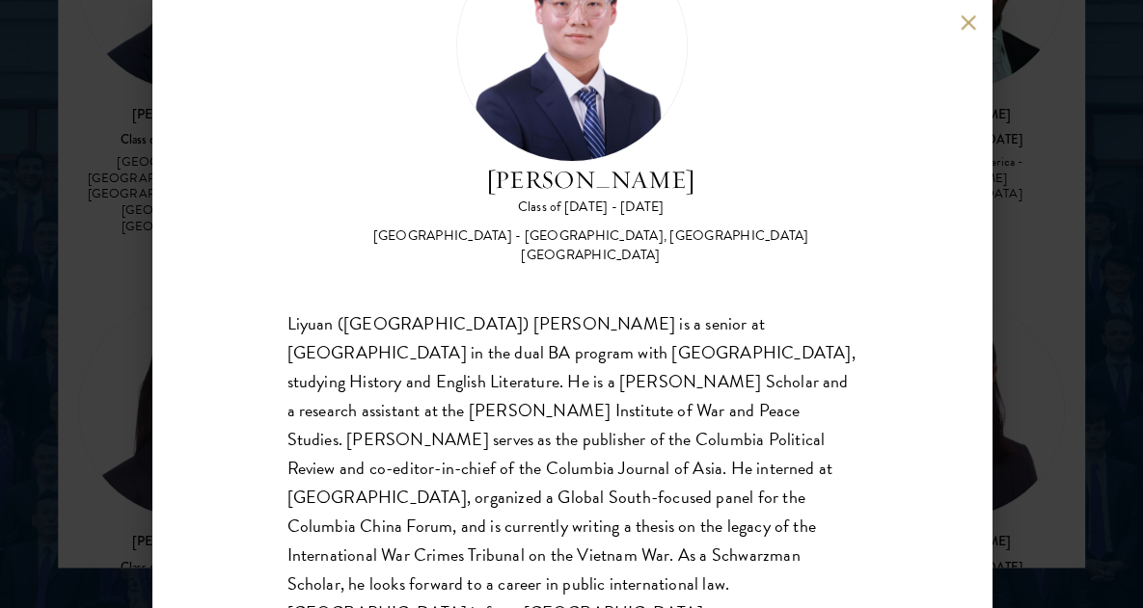
click at [1073, 268] on div "[PERSON_NAME] Class of [DATE] - [DATE] [GEOGRAPHIC_DATA] - [GEOGRAPHIC_DATA], […" at bounding box center [571, 304] width 1143 height 608
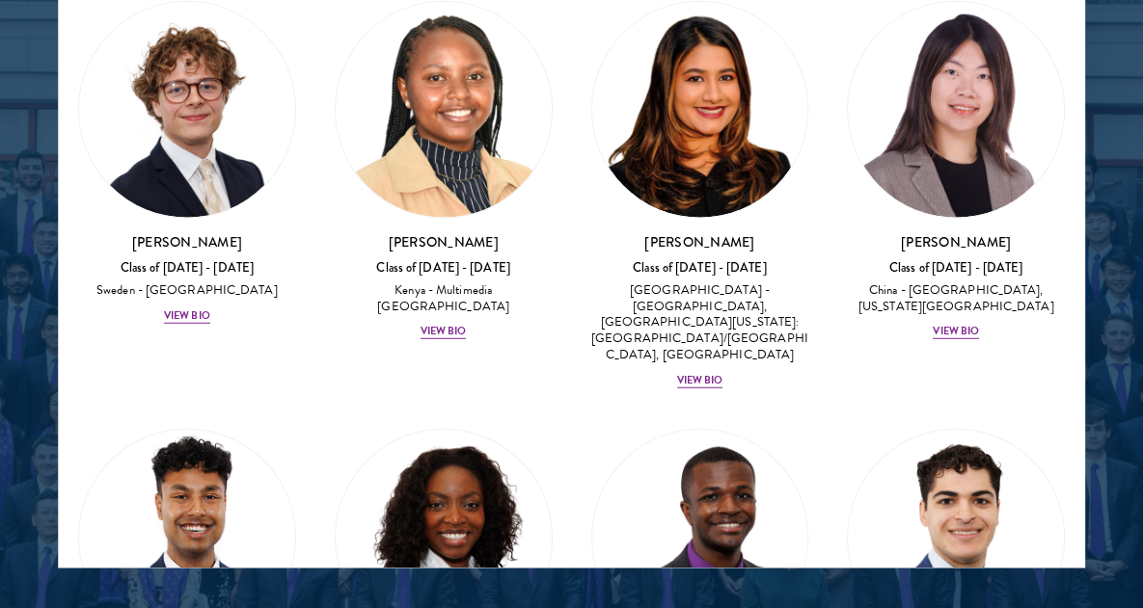
scroll to position [13146, 0]
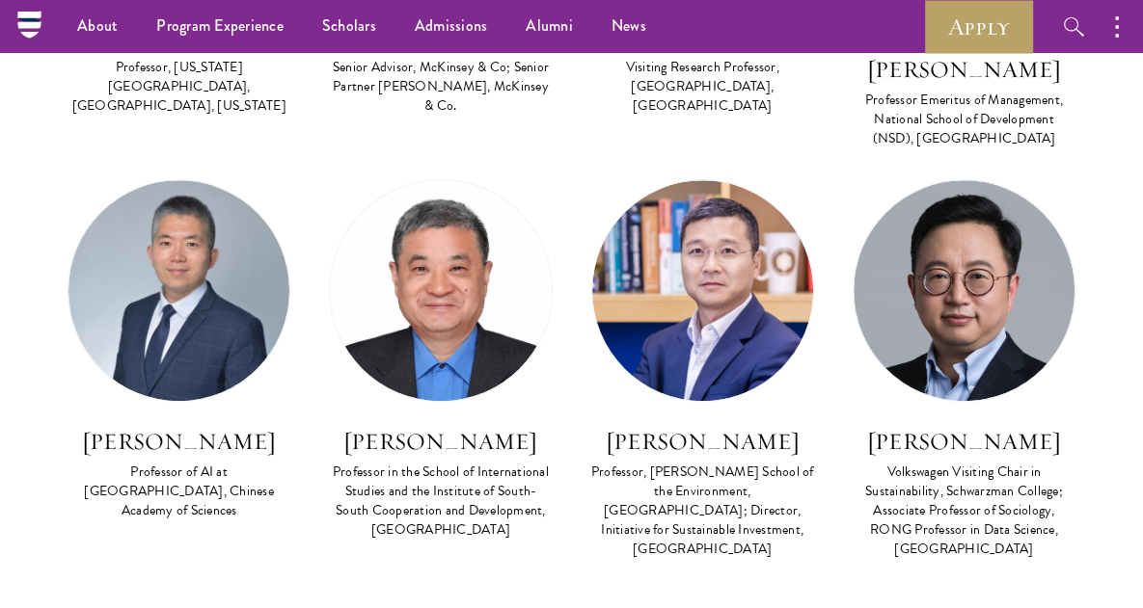
scroll to position [6362, 0]
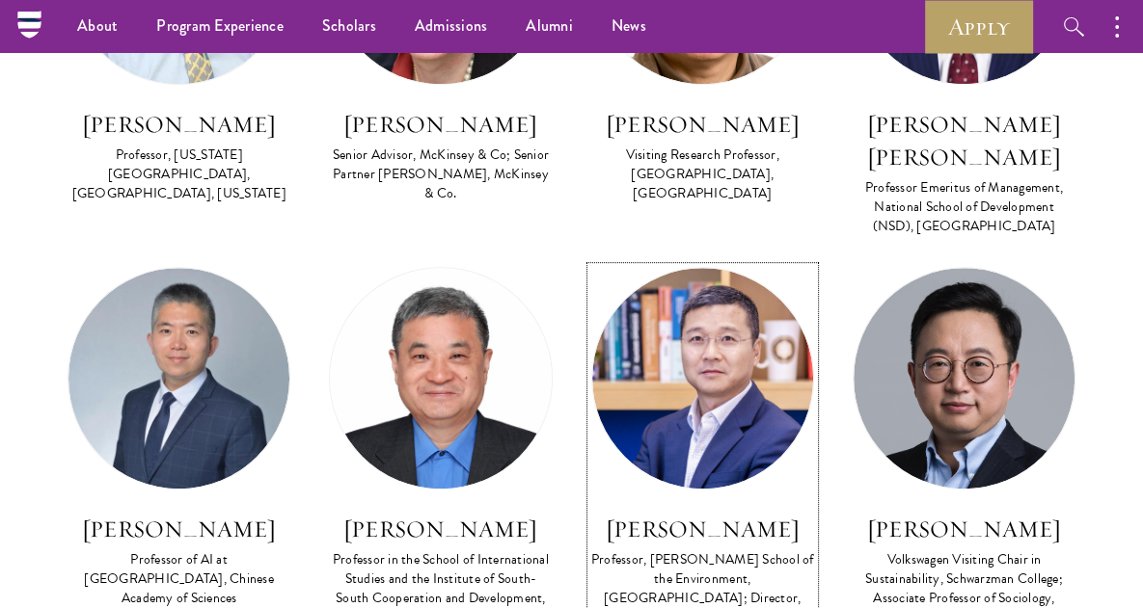
click at [657, 513] on h3 "Zhang Junjie" at bounding box center [702, 529] width 223 height 33
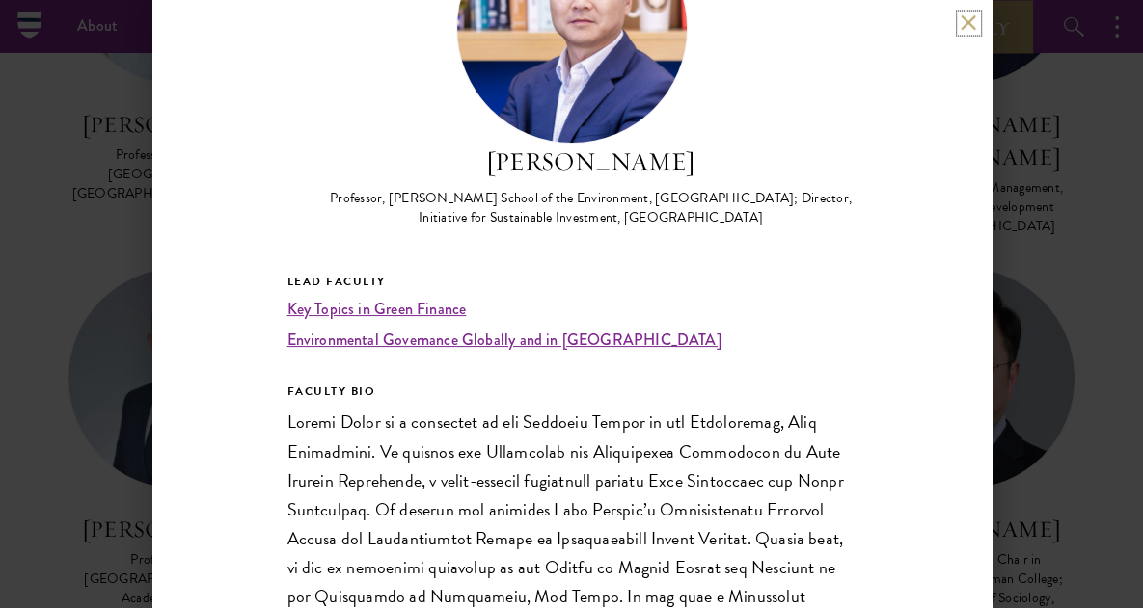
scroll to position [147, 0]
click at [538, 180] on div "Zhang Junjie Professor, Nicholas School of the Environment, Duke University; Di…" at bounding box center [591, 185] width 530 height 85
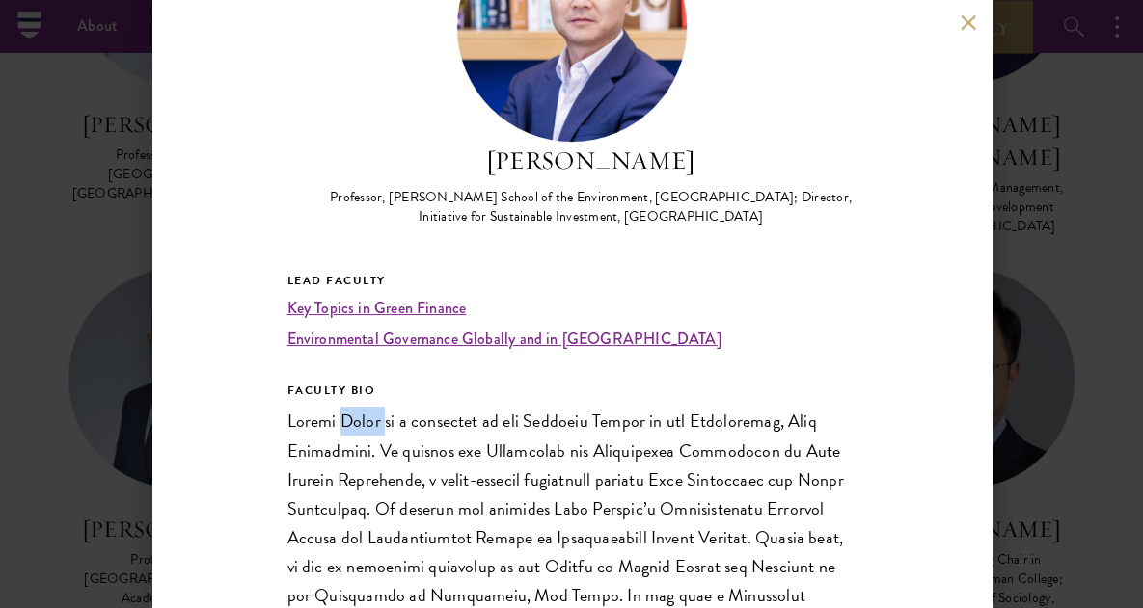
copy p "Zhang"
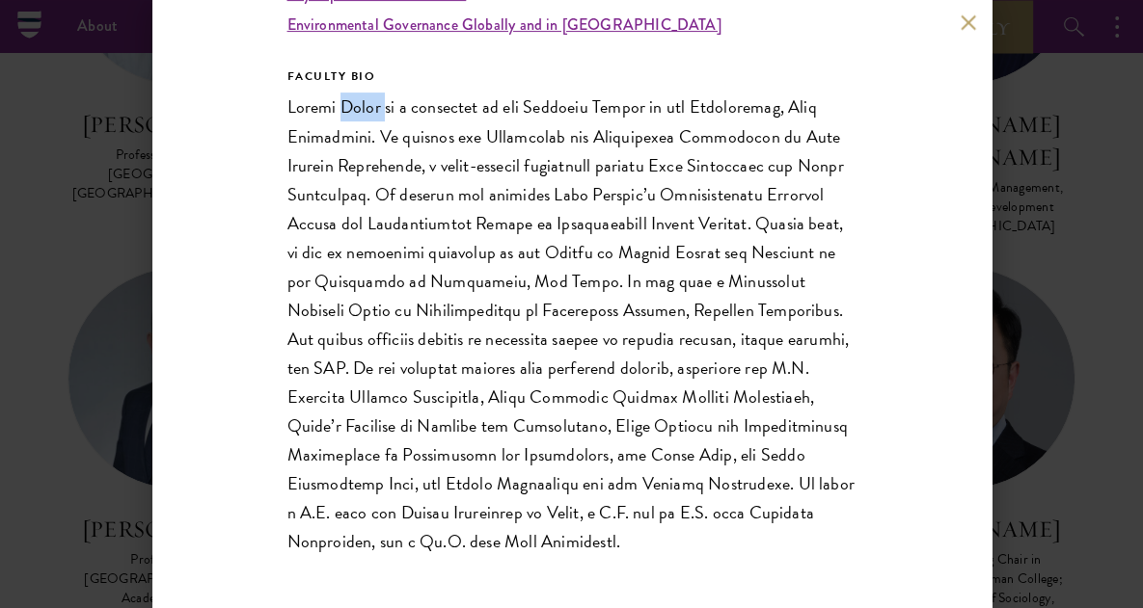
scroll to position [467, 0]
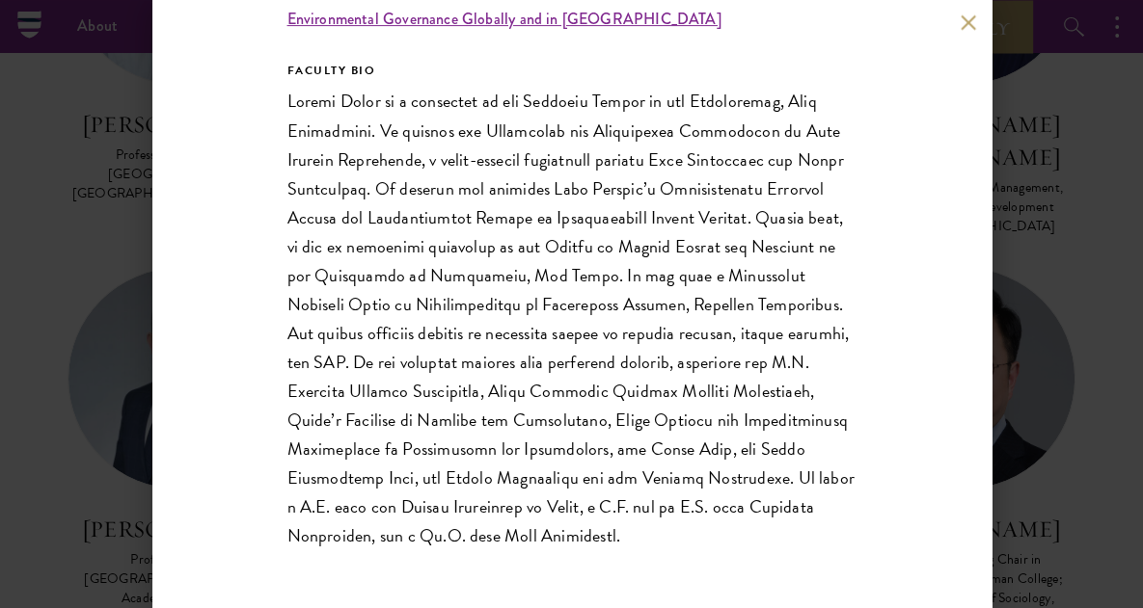
click at [1019, 283] on div "Zhang Junjie Professor, Nicholas School of the Environment, Duke University; Di…" at bounding box center [571, 304] width 1143 height 608
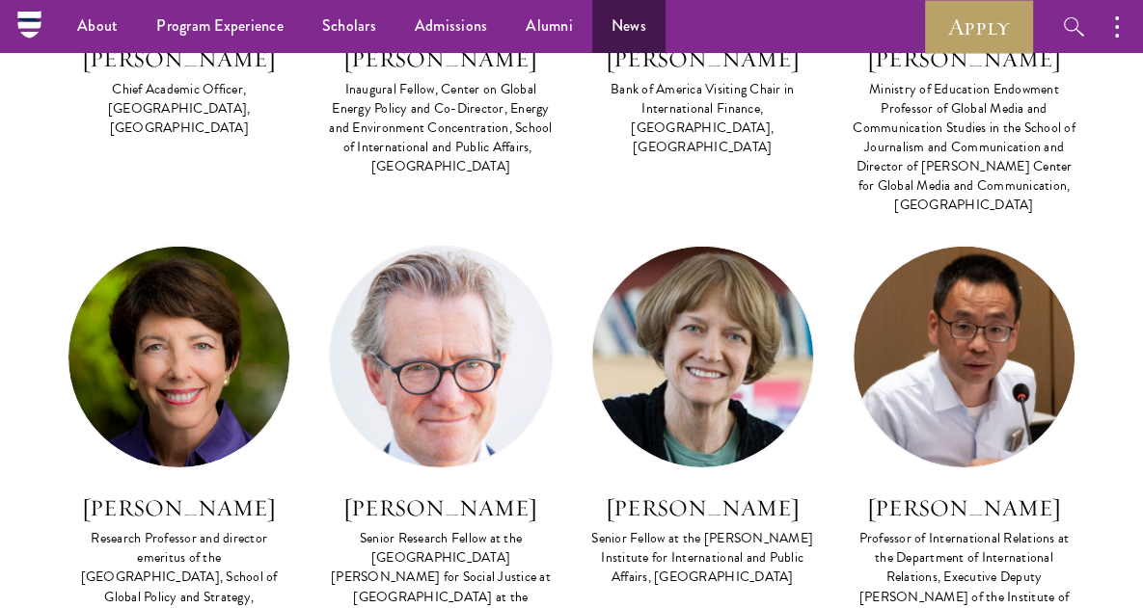
scroll to position [4676, 0]
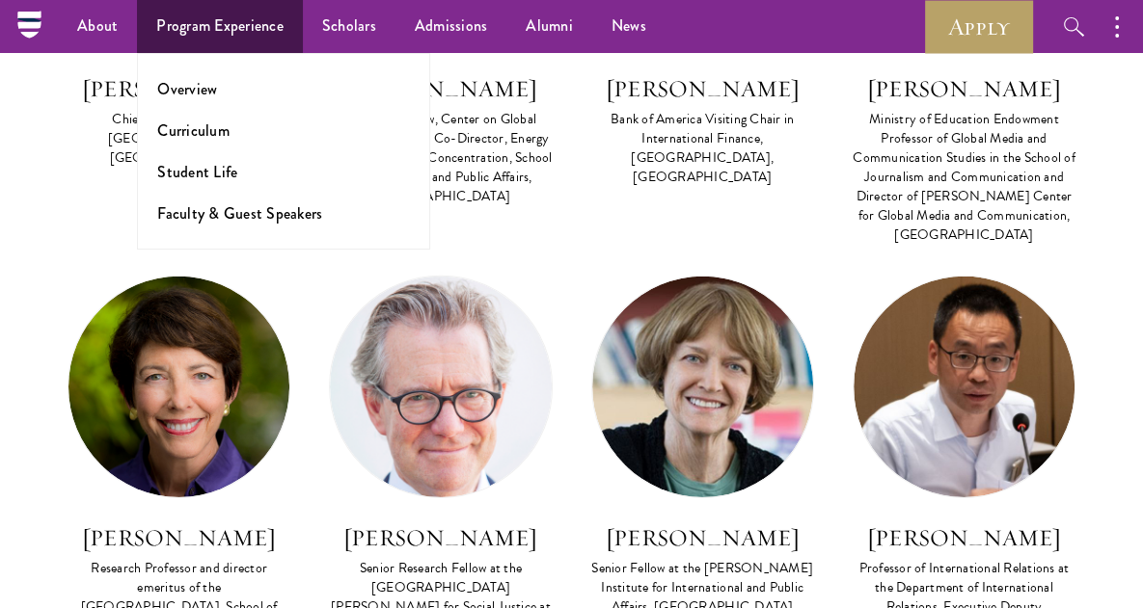
click at [209, 143] on ul "Overview Curriculum Student Life Faculty & Guest Speakers" at bounding box center [283, 151] width 293 height 197
click at [203, 131] on link "Curriculum" at bounding box center [193, 131] width 72 height 22
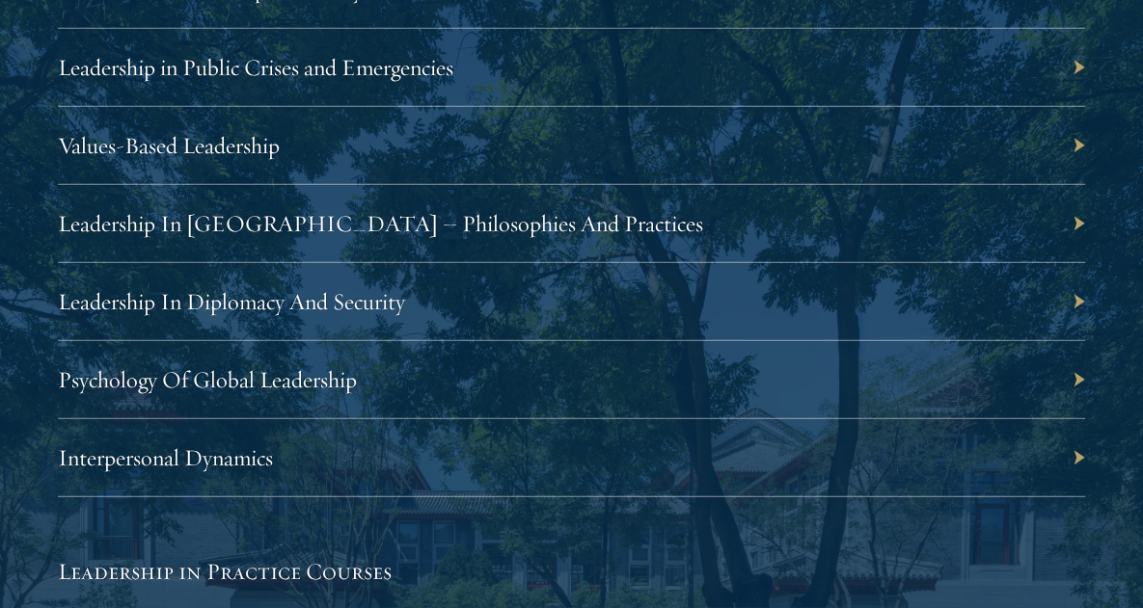
scroll to position [3560, 0]
